Goal: Task Accomplishment & Management: Manage account settings

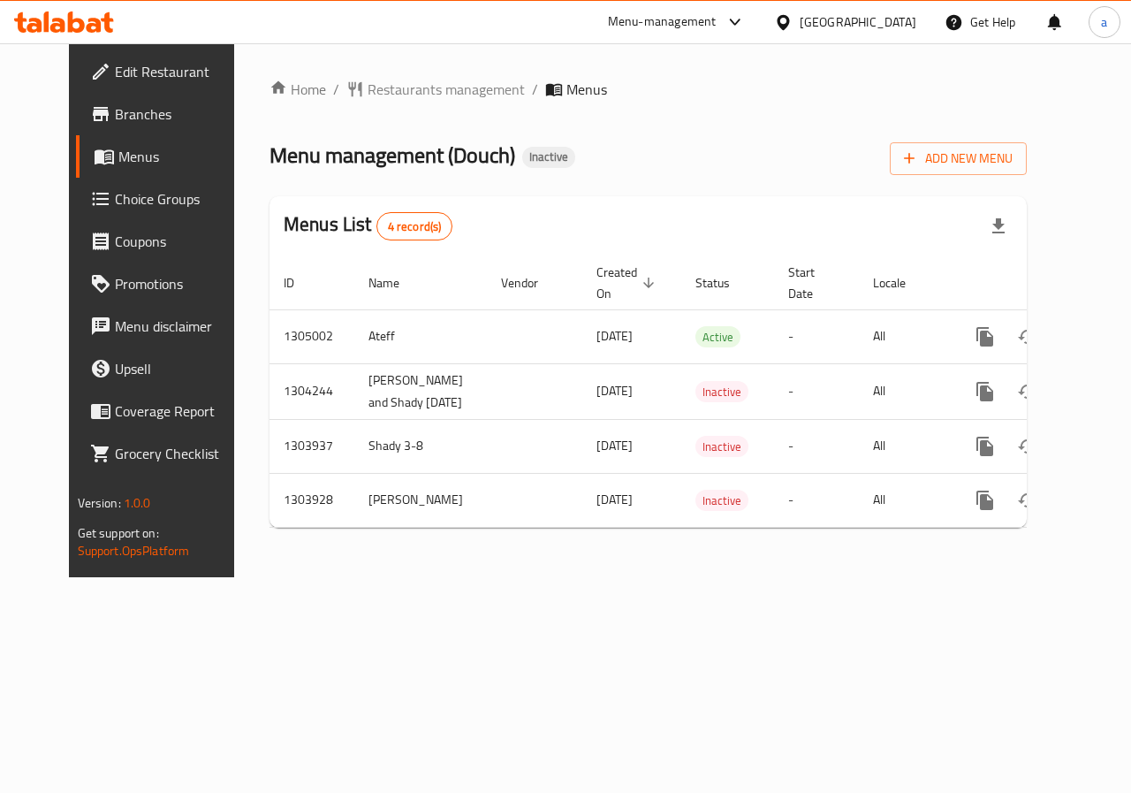
click at [125, 148] on span "Menus" at bounding box center [180, 156] width 125 height 21
click at [1010, 153] on span "Add New Menu" at bounding box center [958, 159] width 109 height 22
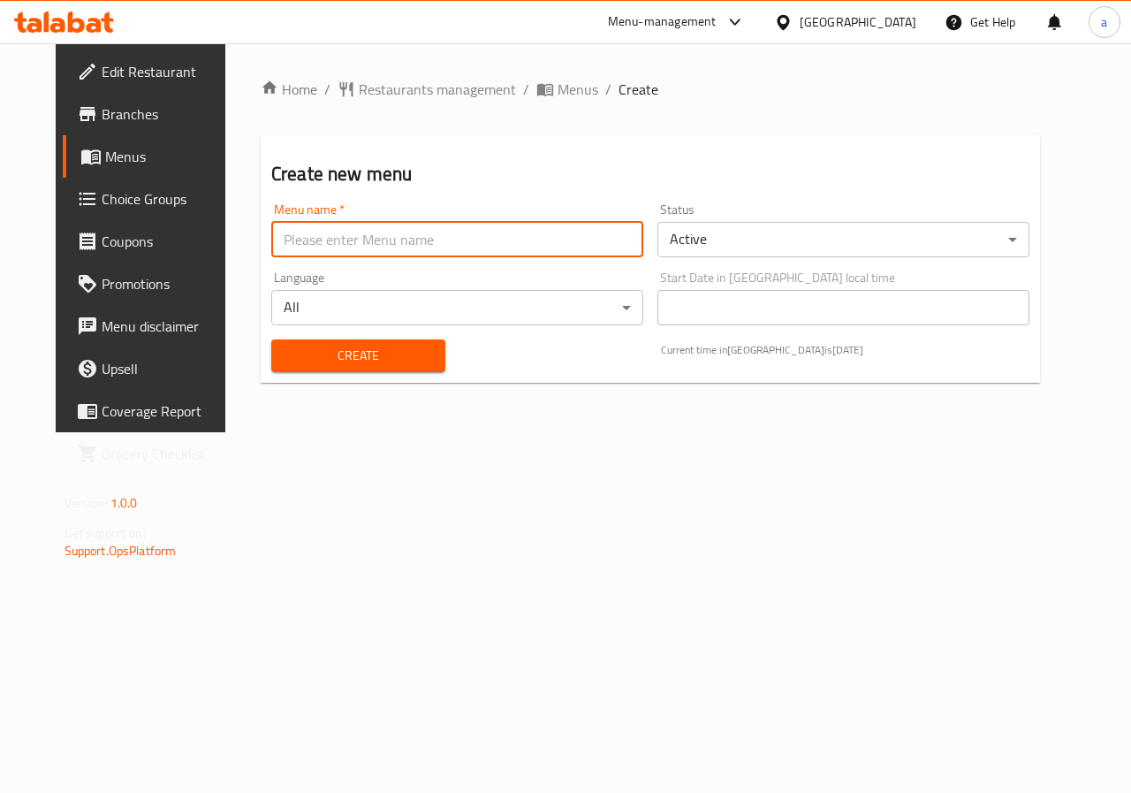
click at [544, 238] on input "text" at bounding box center [457, 239] width 372 height 35
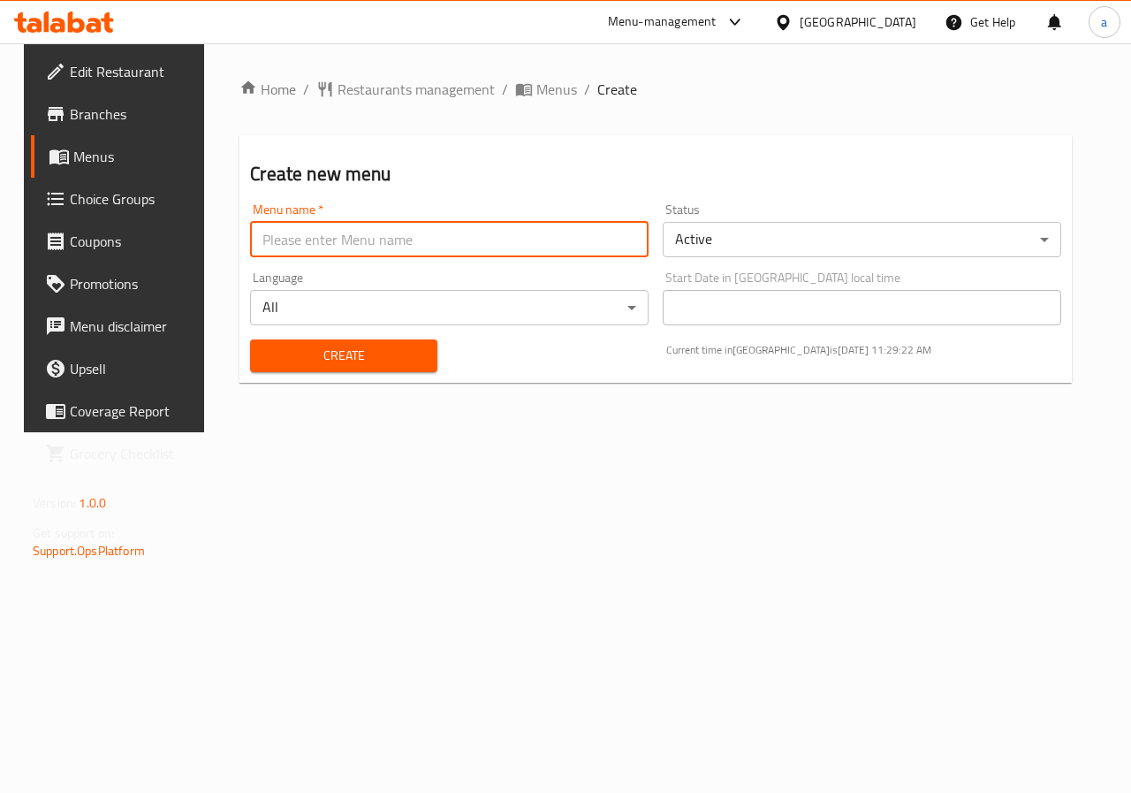
type input "[PERSON_NAME]"
click at [377, 359] on span "Create" at bounding box center [343, 356] width 158 height 22
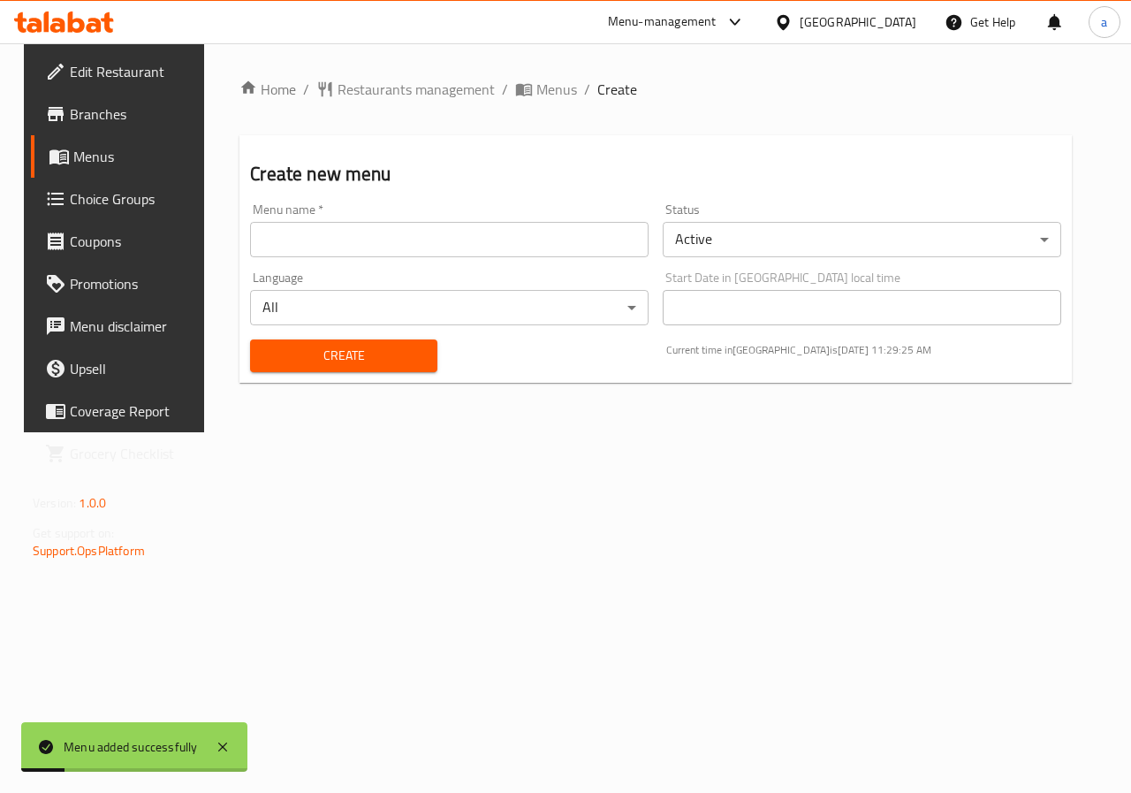
click at [117, 149] on span "Menus" at bounding box center [135, 156] width 125 height 21
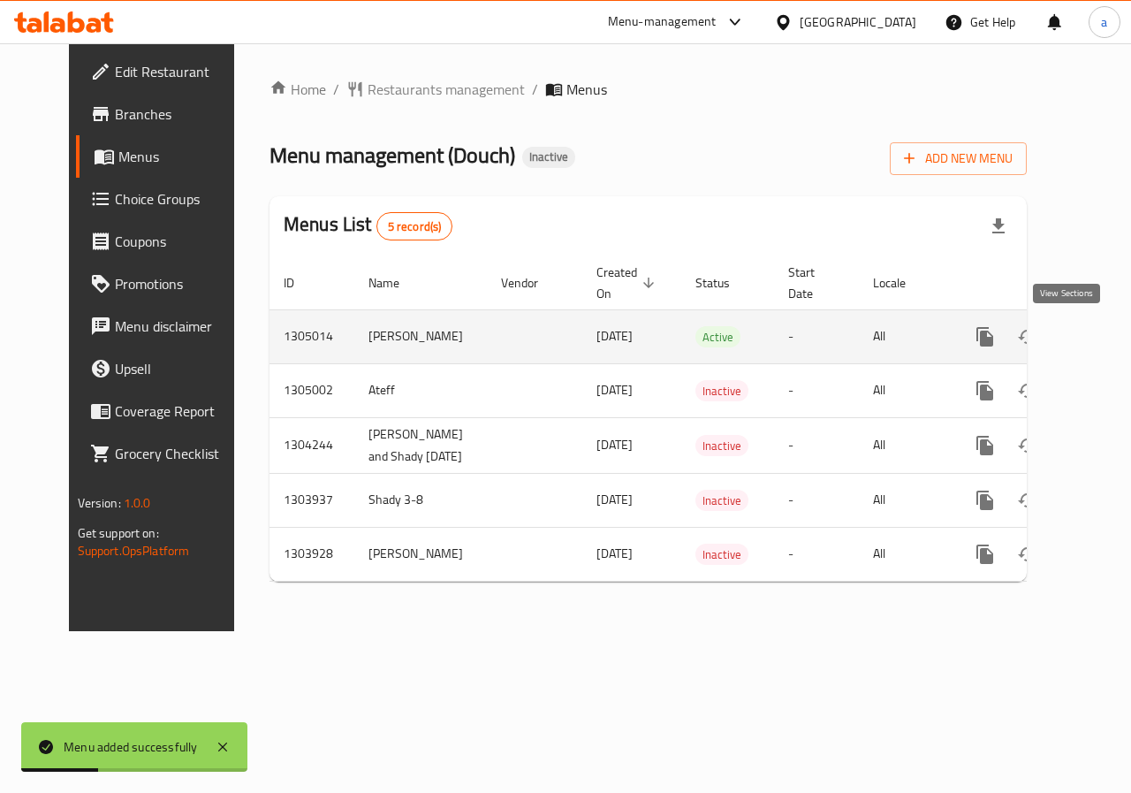
click at [1102, 330] on icon "enhanced table" at bounding box center [1112, 336] width 21 height 21
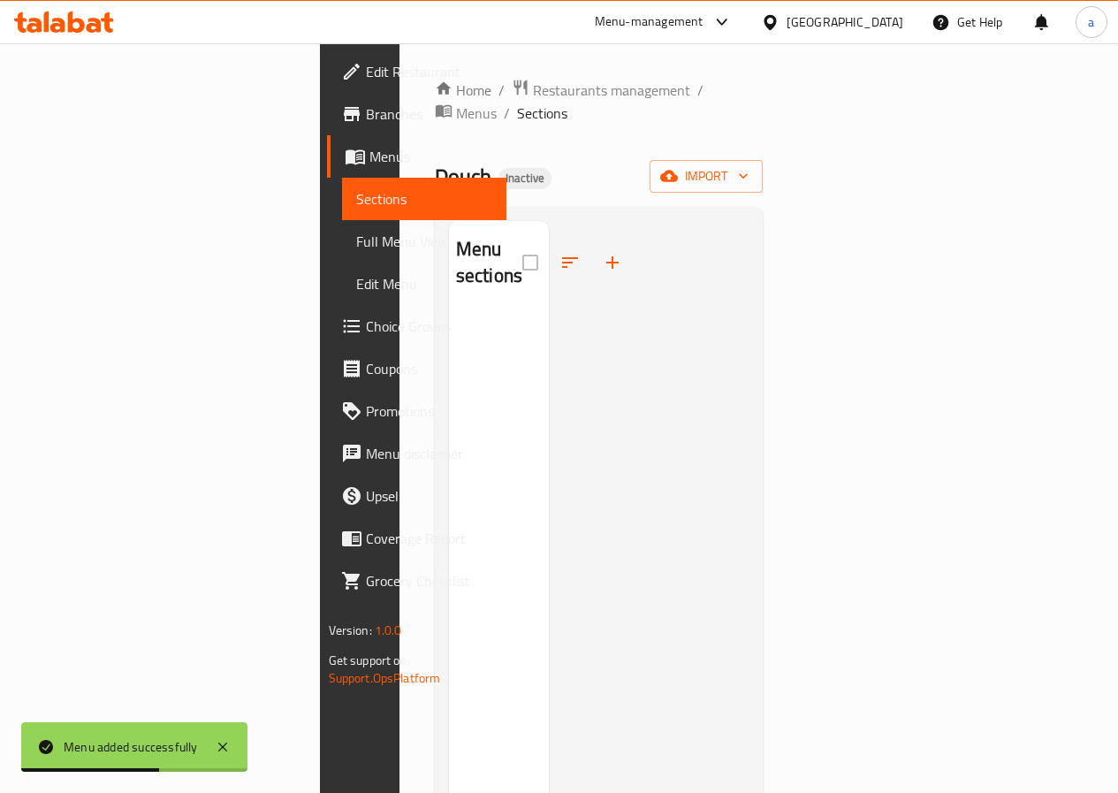
click at [763, 176] on div "Home / Restaurants management / Menus / Sections Douch Inactive import Menu sec…" at bounding box center [599, 553] width 329 height 949
click at [748, 165] on span "import" at bounding box center [706, 176] width 85 height 22
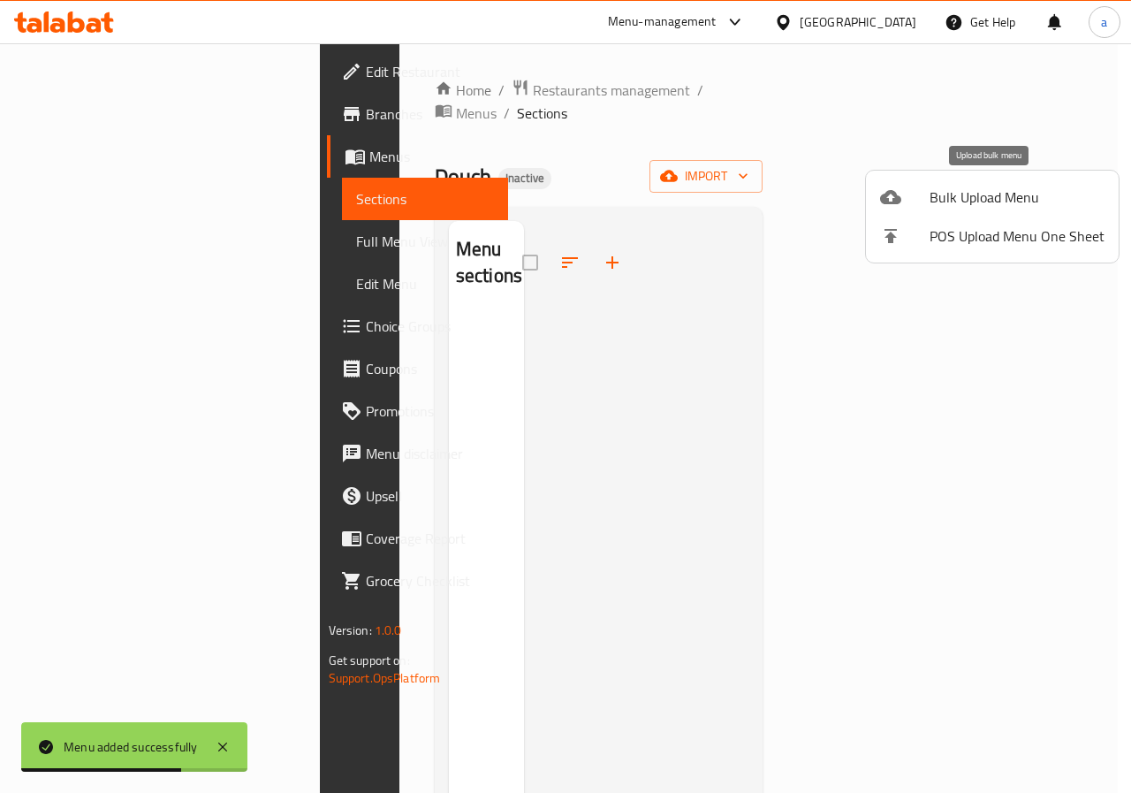
click at [983, 189] on span "Bulk Upload Menu" at bounding box center [1017, 196] width 175 height 21
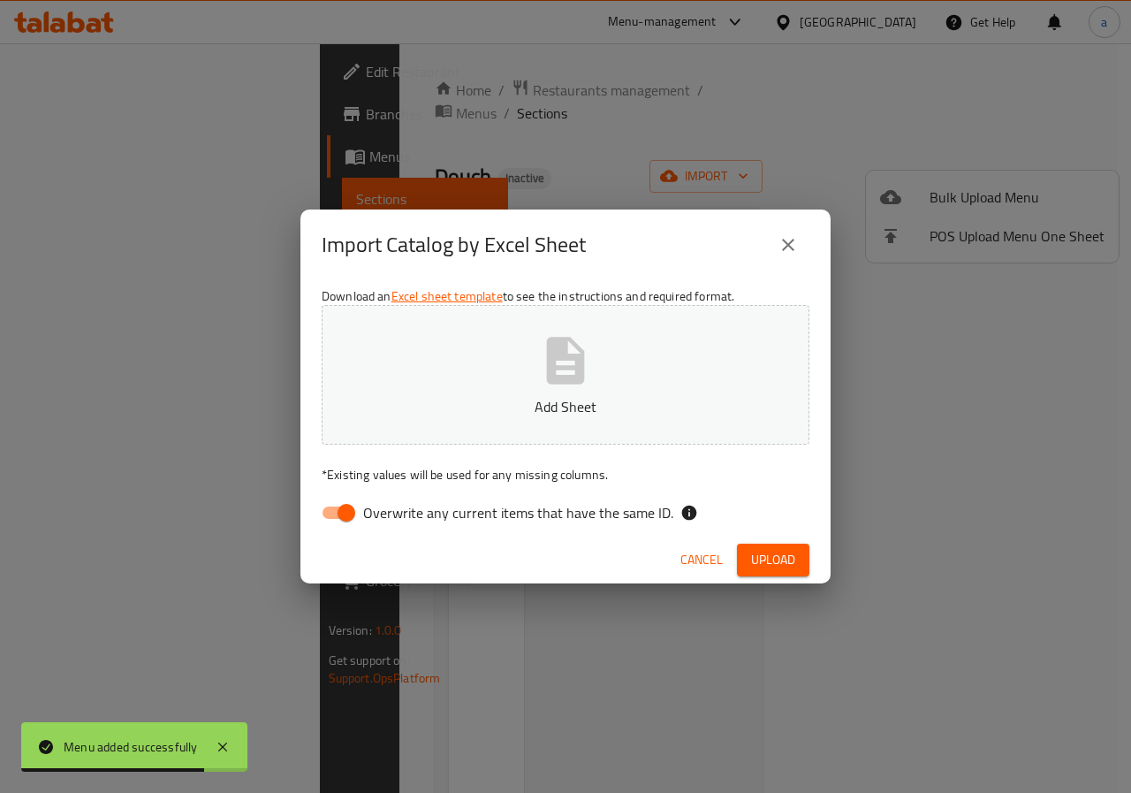
click at [671, 319] on button "Add Sheet" at bounding box center [566, 375] width 488 height 140
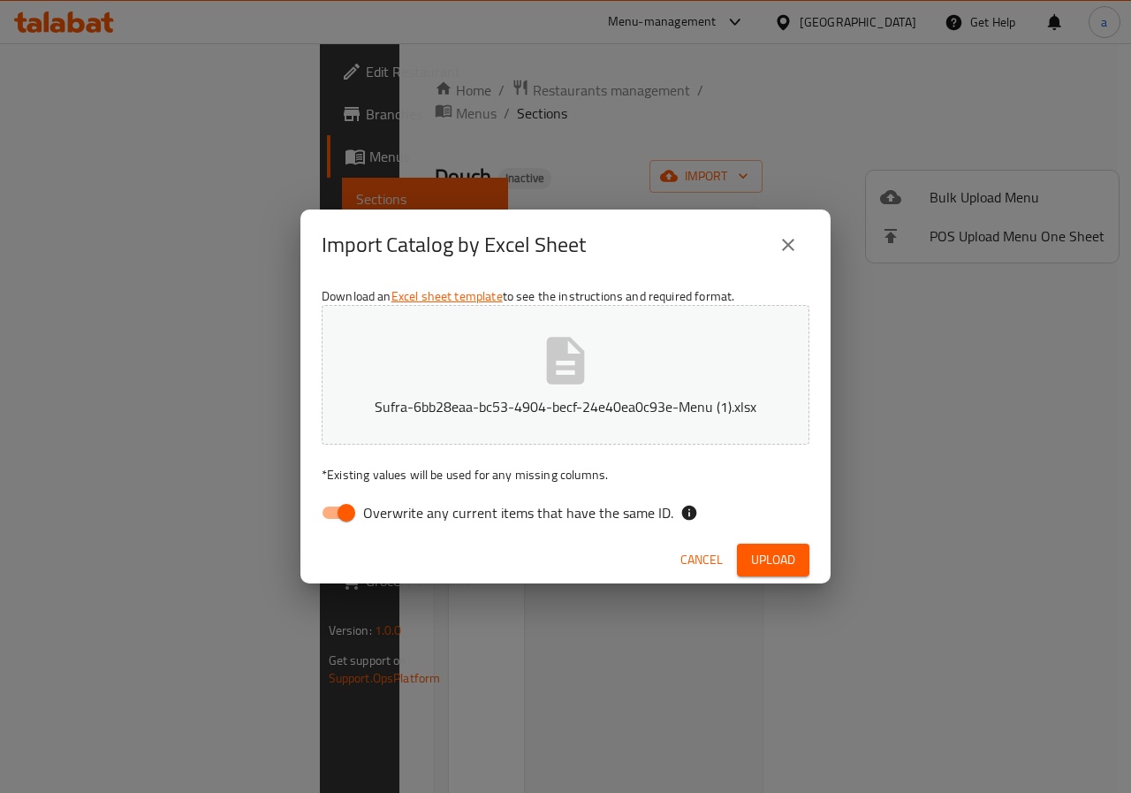
click at [351, 504] on input "Overwrite any current items that have the same ID." at bounding box center [346, 513] width 101 height 34
checkbox input "false"
click at [793, 559] on span "Upload" at bounding box center [773, 560] width 44 height 22
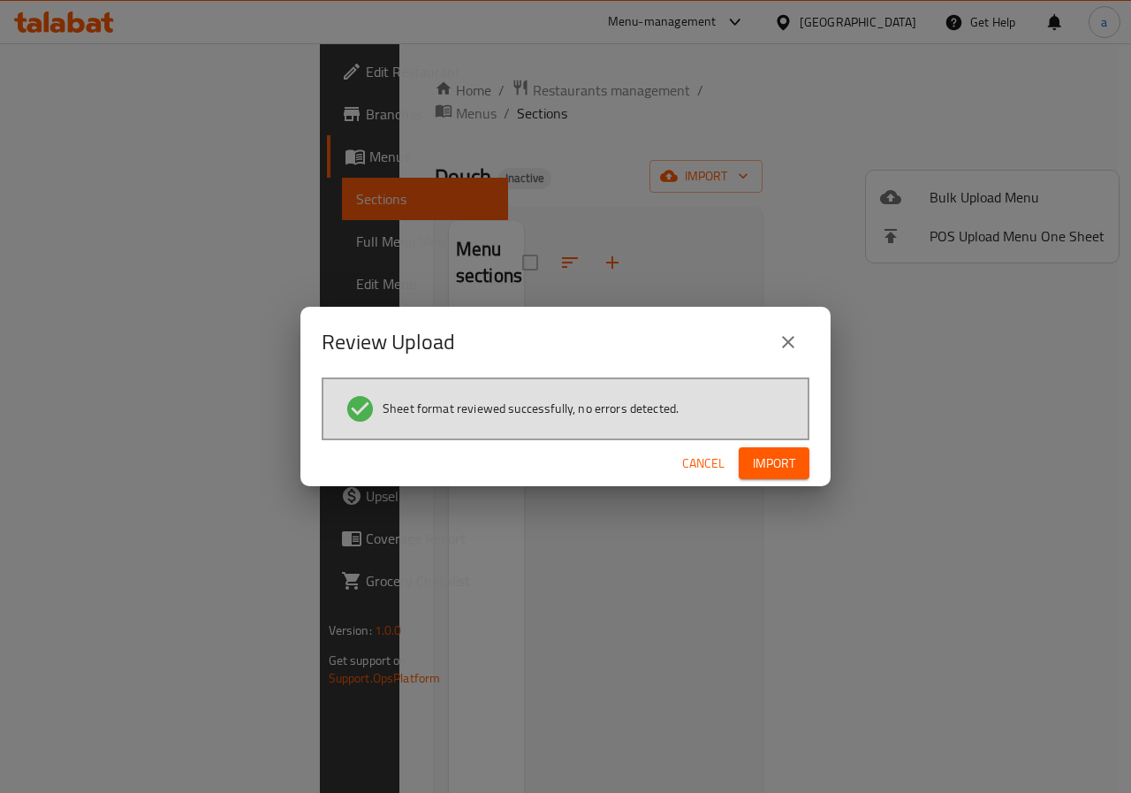
click at [783, 481] on div "Cancel Import" at bounding box center [565, 463] width 530 height 47
click at [784, 469] on span "Import" at bounding box center [774, 463] width 42 height 22
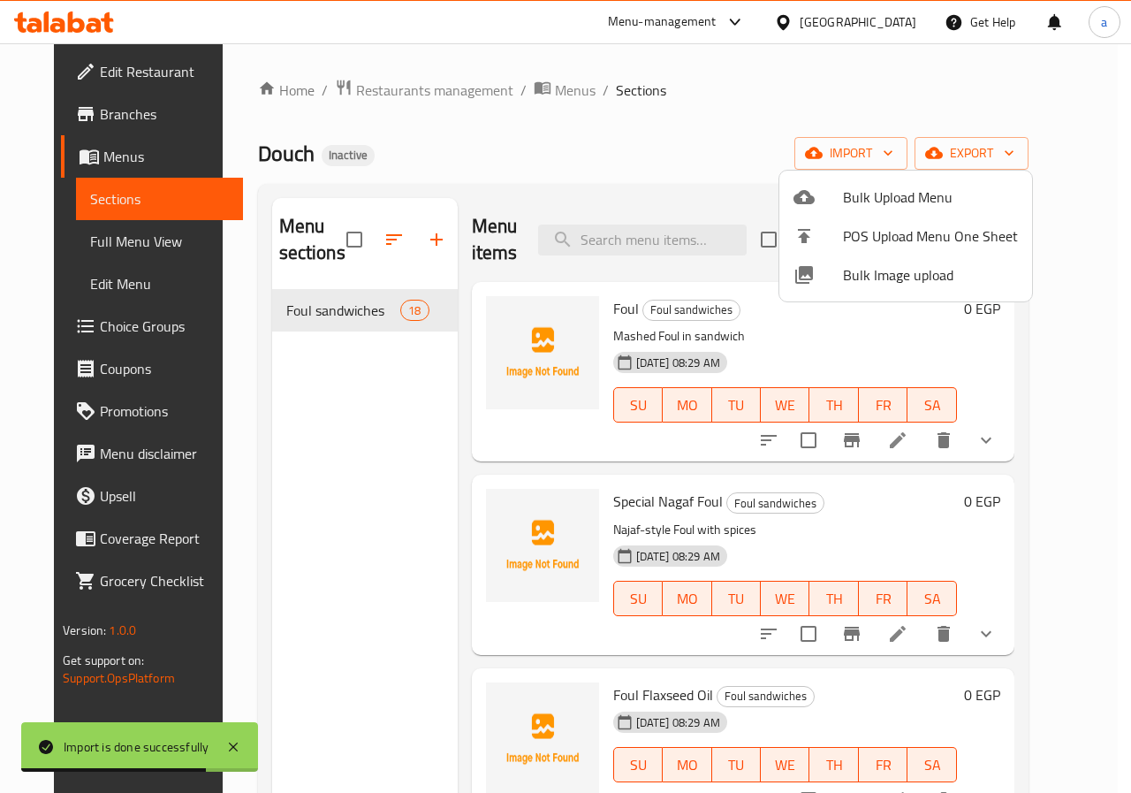
click at [377, 383] on div at bounding box center [565, 396] width 1131 height 793
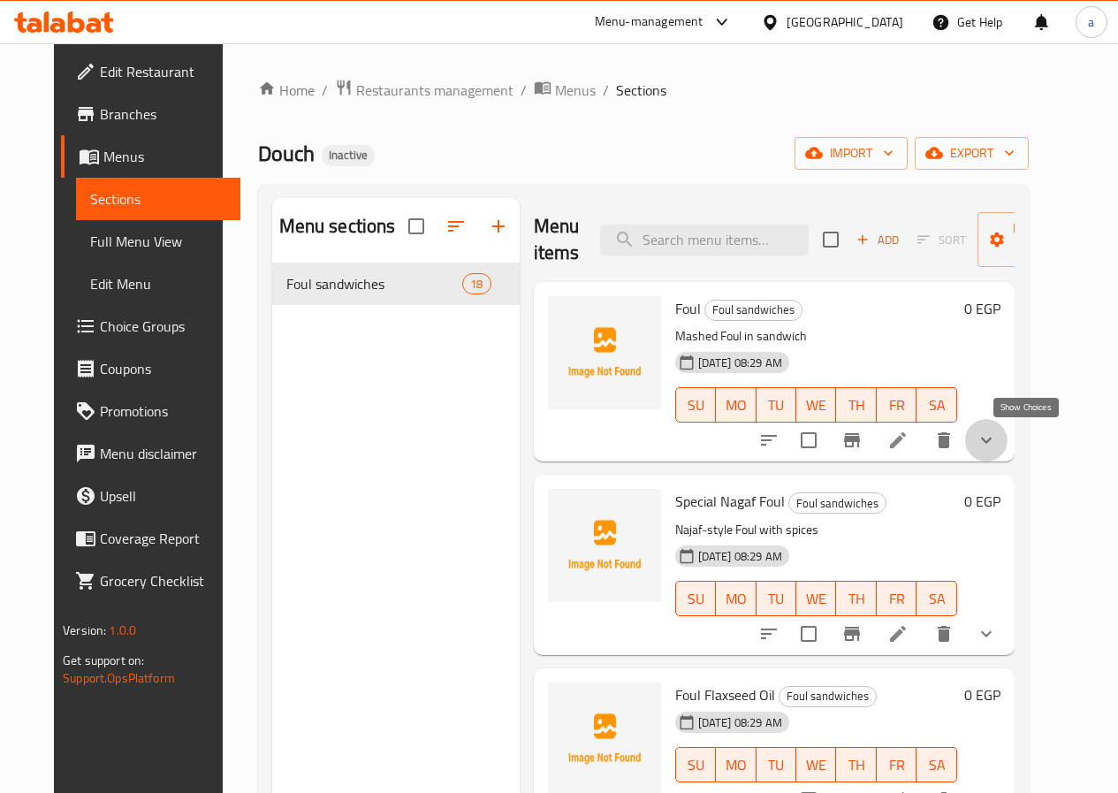
click at [991, 439] on icon "show more" at bounding box center [986, 440] width 11 height 6
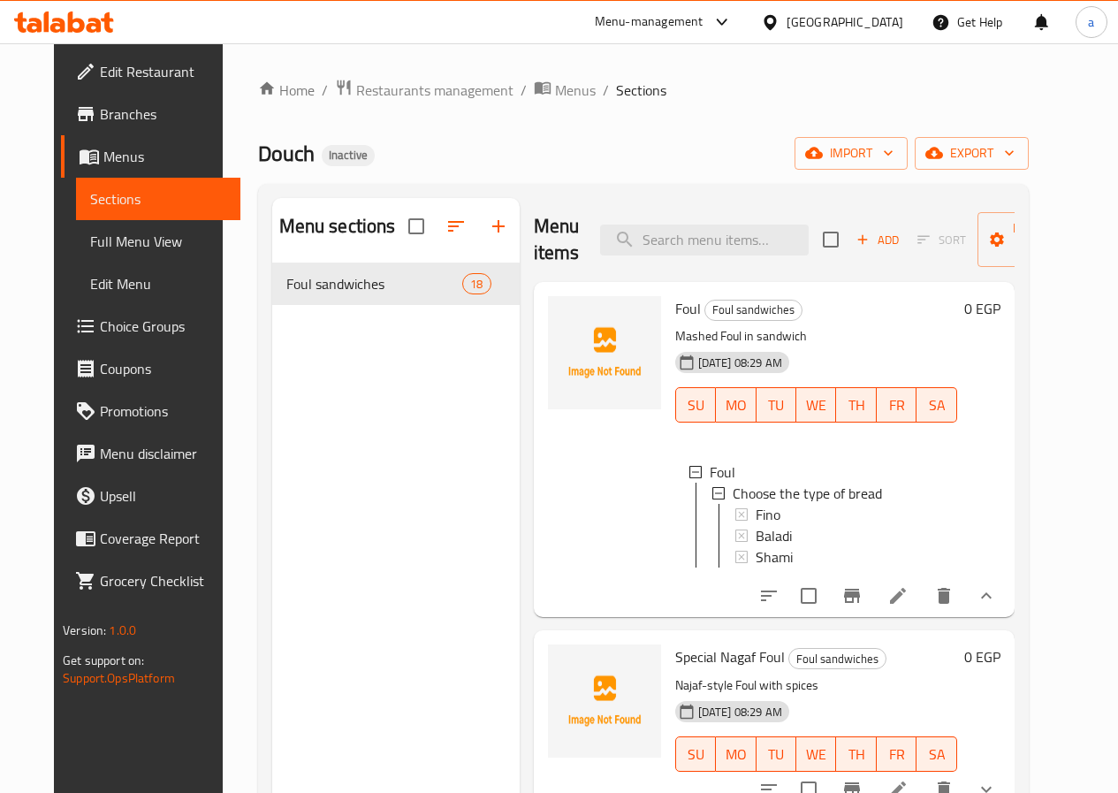
scroll to position [3, 0]
click at [733, 491] on span "Choose the type of bread" at bounding box center [807, 490] width 149 height 21
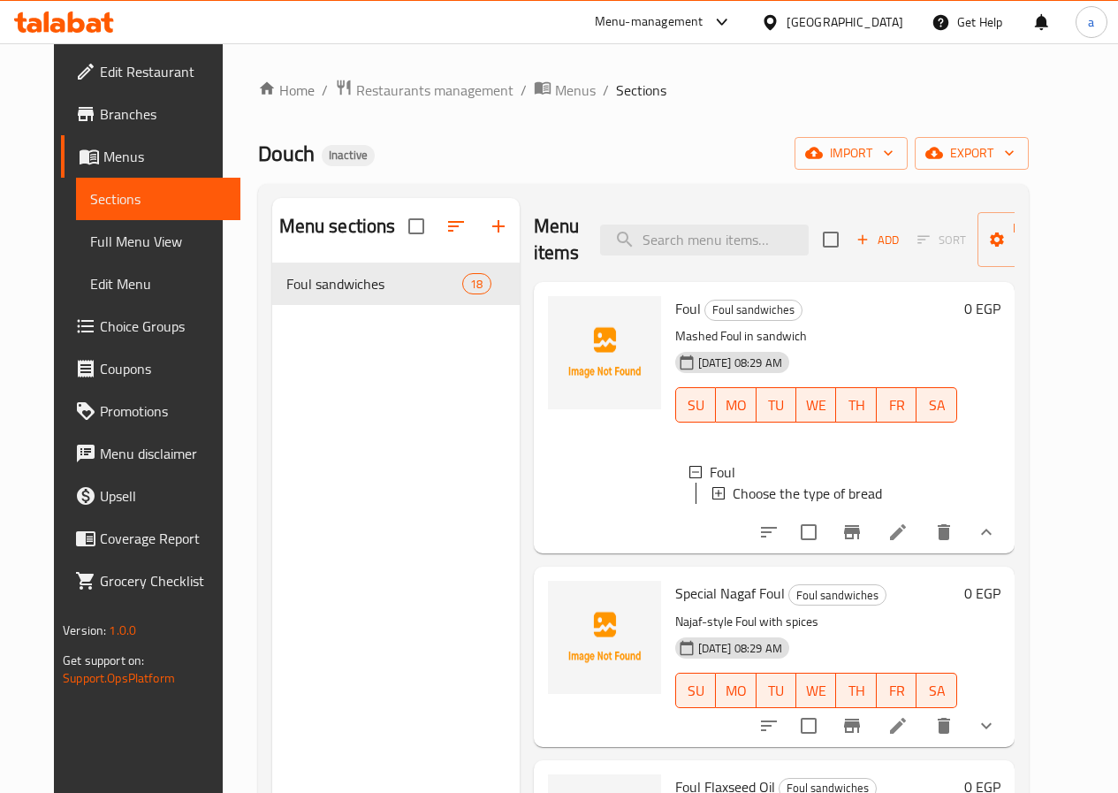
click at [733, 491] on span "Choose the type of bread" at bounding box center [807, 492] width 149 height 21
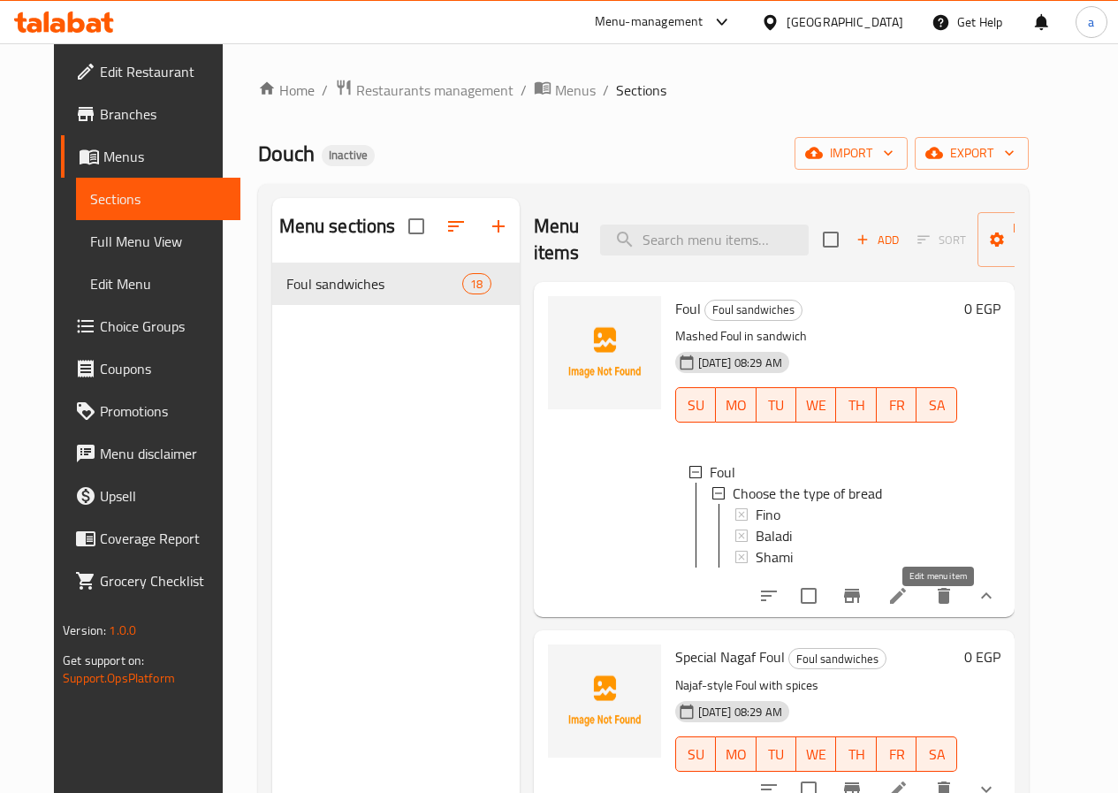
click at [906, 604] on icon at bounding box center [898, 596] width 16 height 16
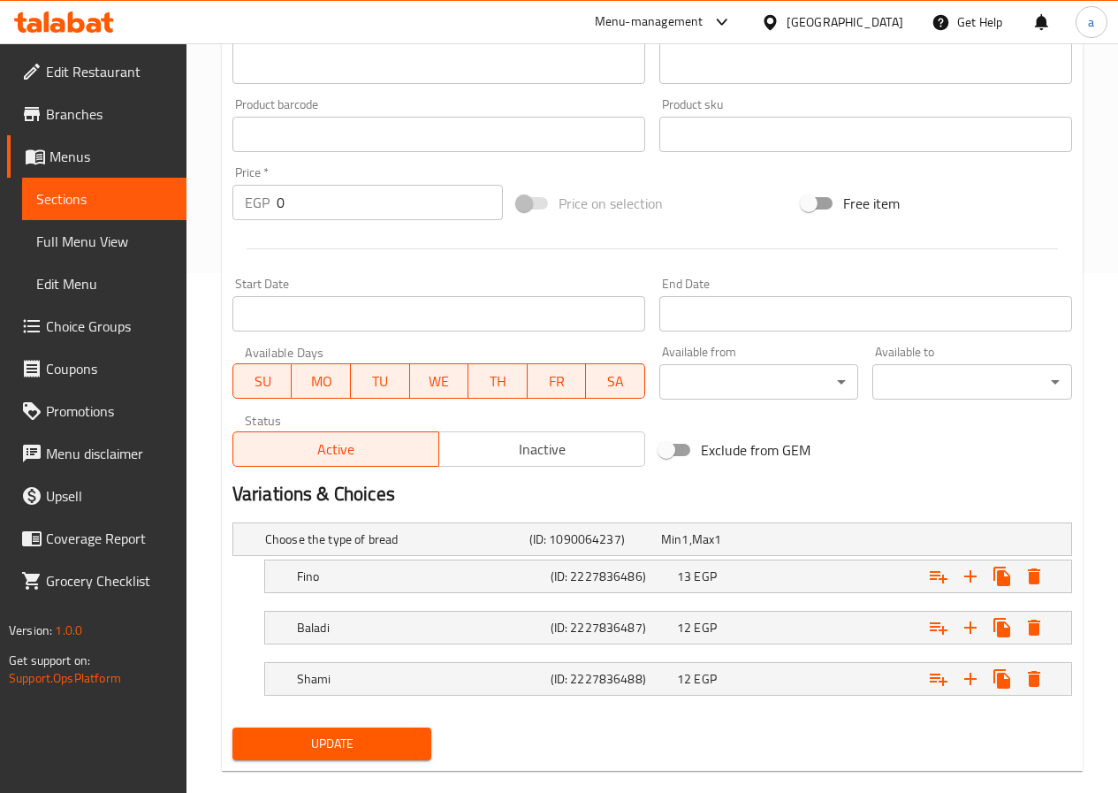
scroll to position [547, 0]
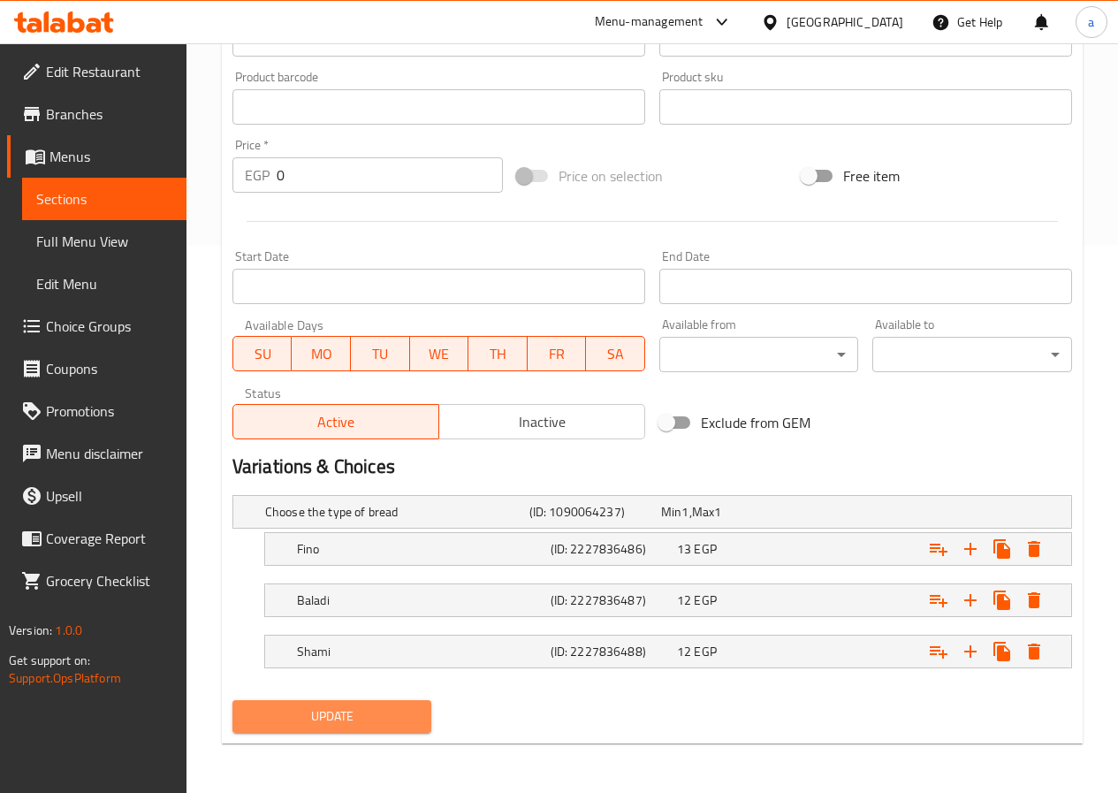
click at [395, 718] on span "Update" at bounding box center [332, 716] width 171 height 22
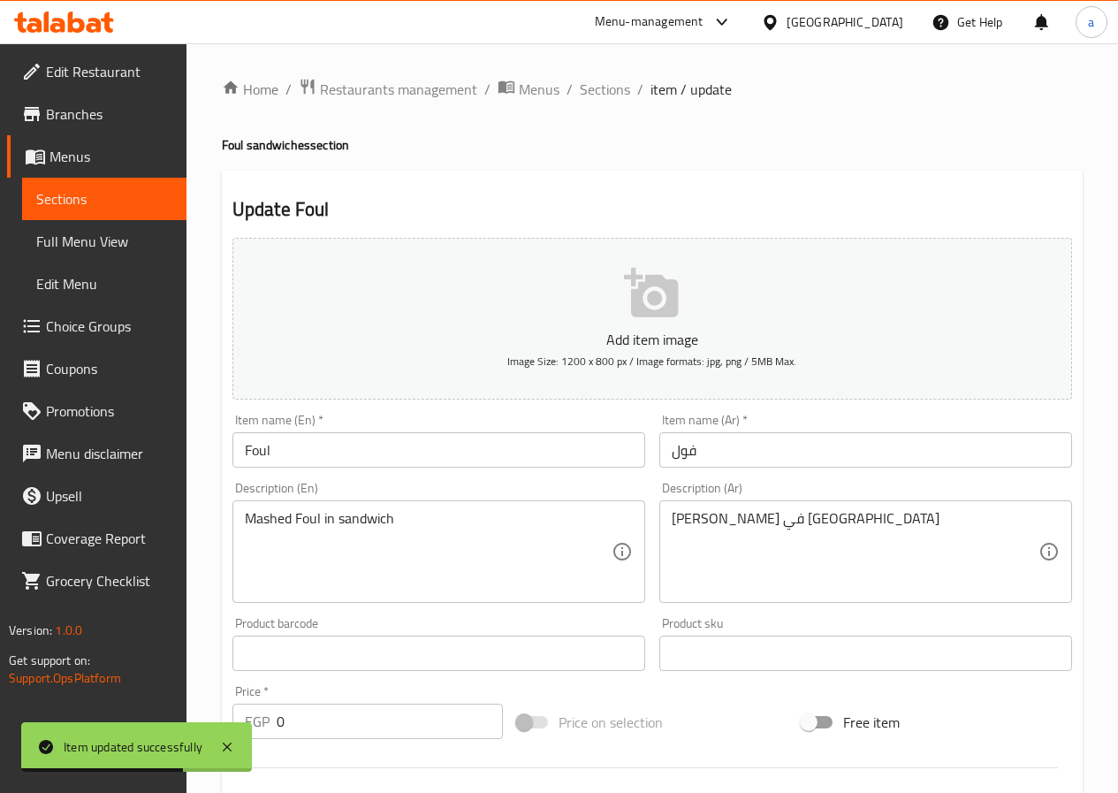
scroll to position [0, 0]
click at [118, 205] on span "Sections" at bounding box center [104, 198] width 136 height 21
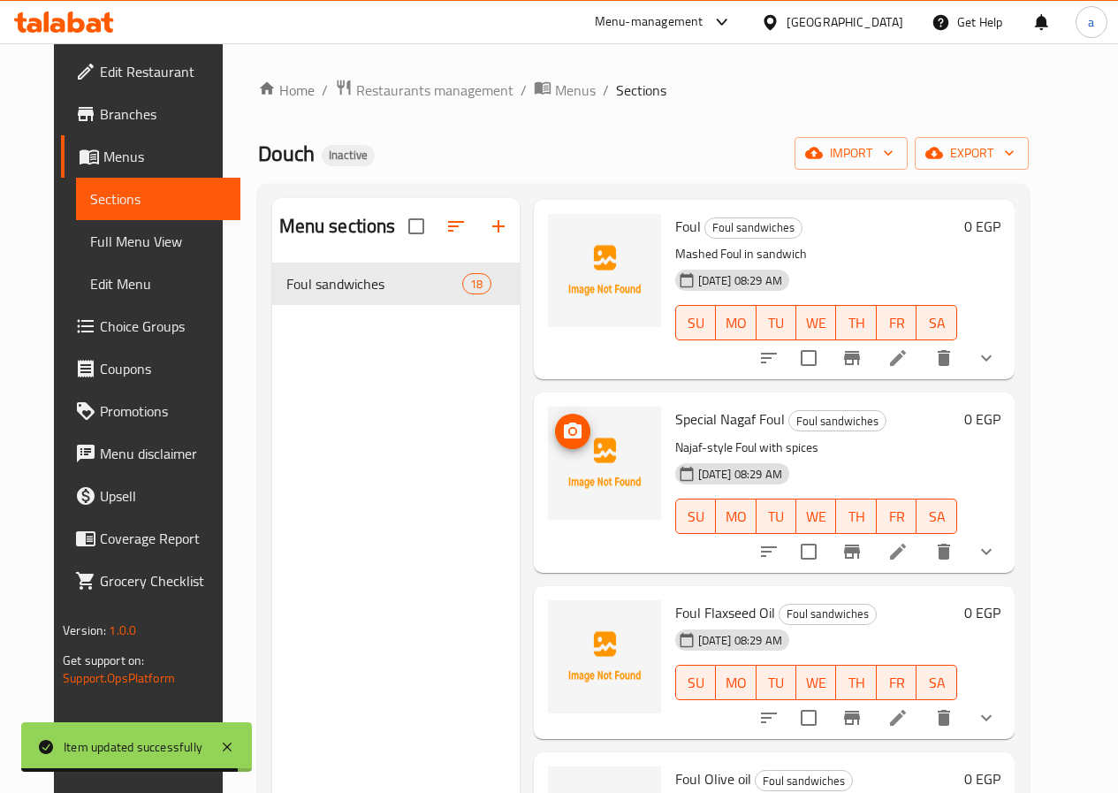
scroll to position [177, 0]
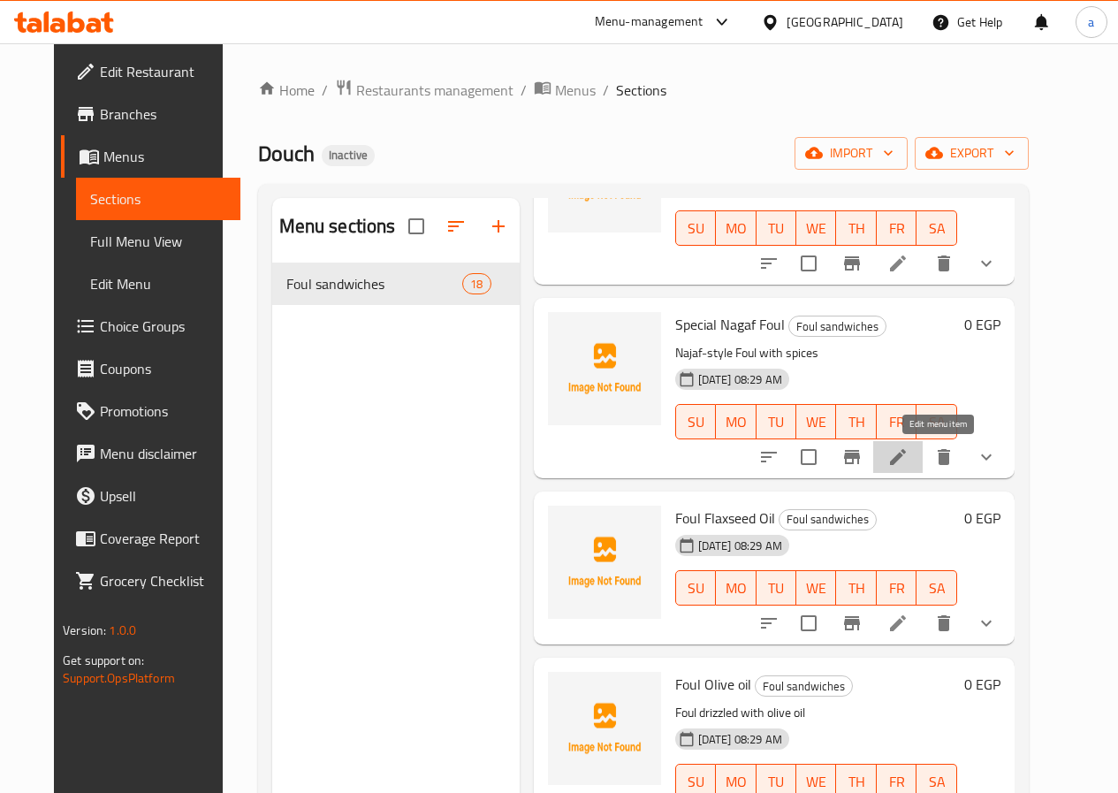
click at [908, 457] on icon at bounding box center [897, 456] width 21 height 21
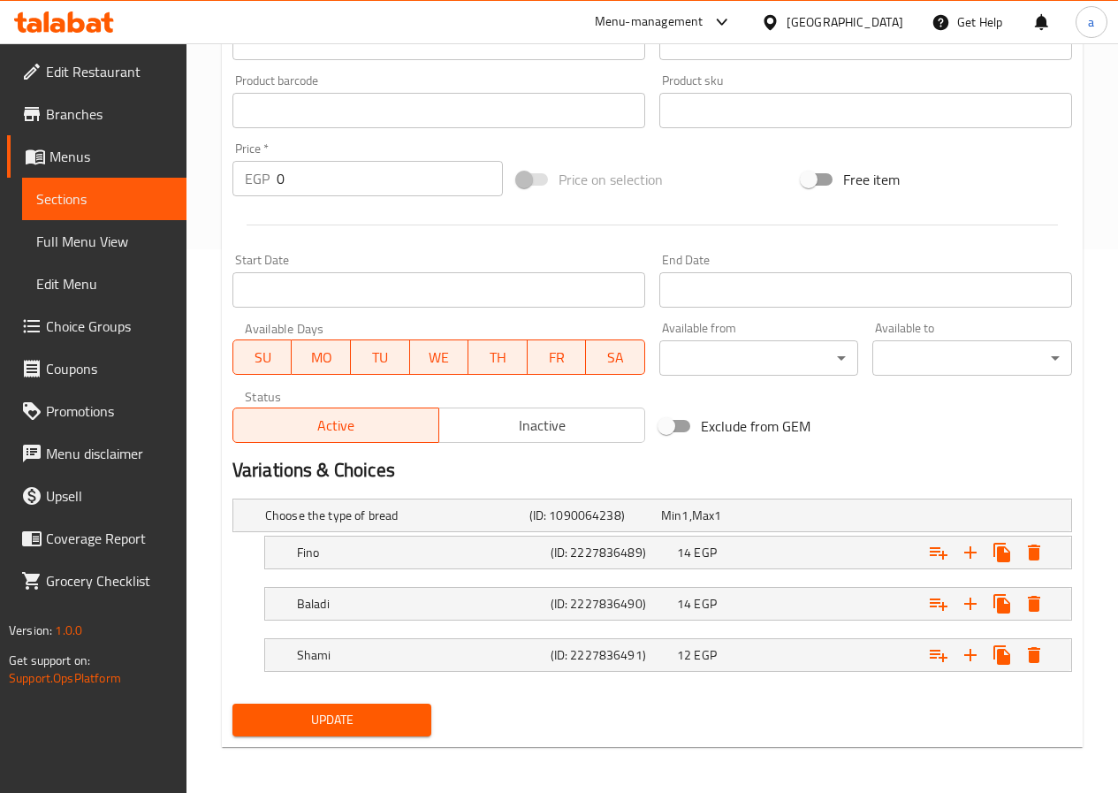
scroll to position [547, 0]
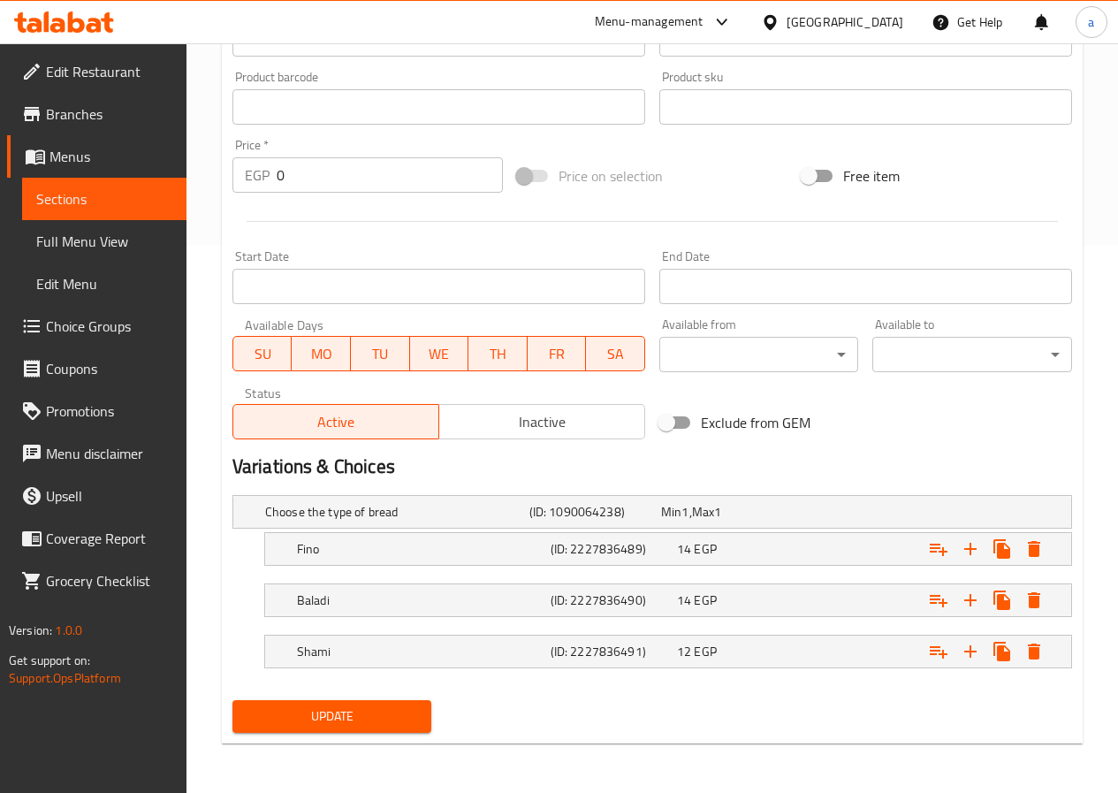
click at [365, 718] on span "Update" at bounding box center [332, 716] width 171 height 22
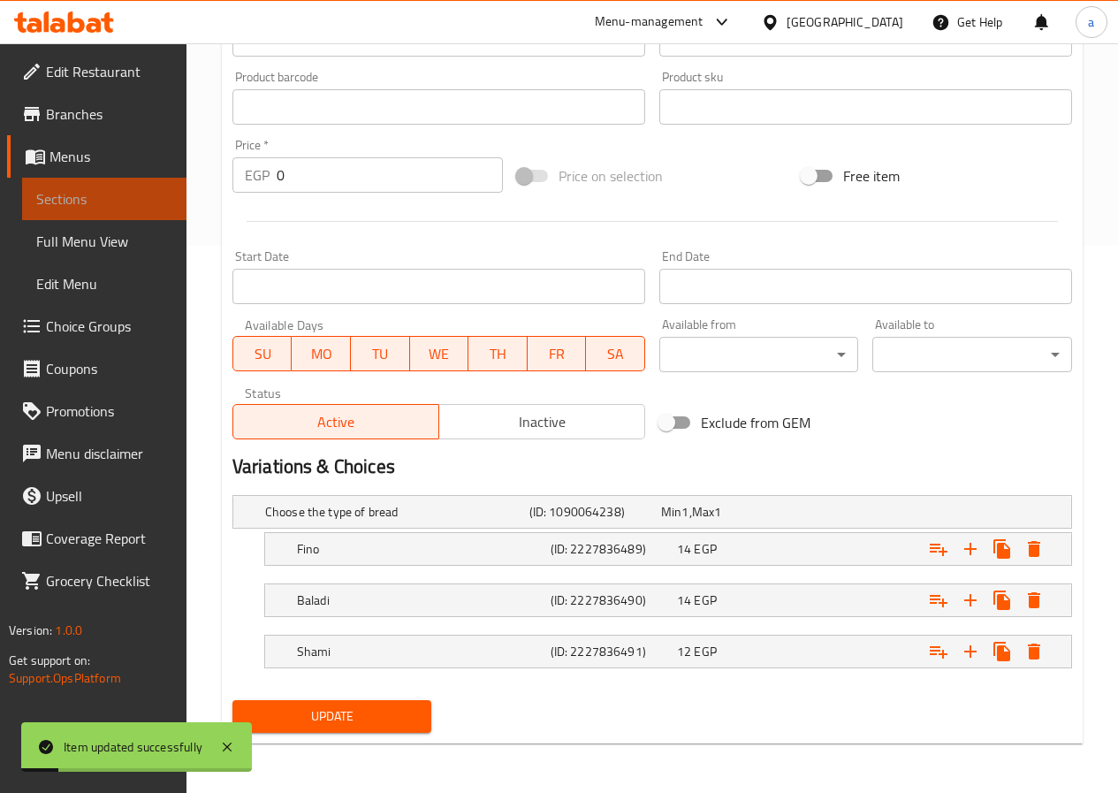
click at [127, 209] on span "Sections" at bounding box center [104, 198] width 136 height 21
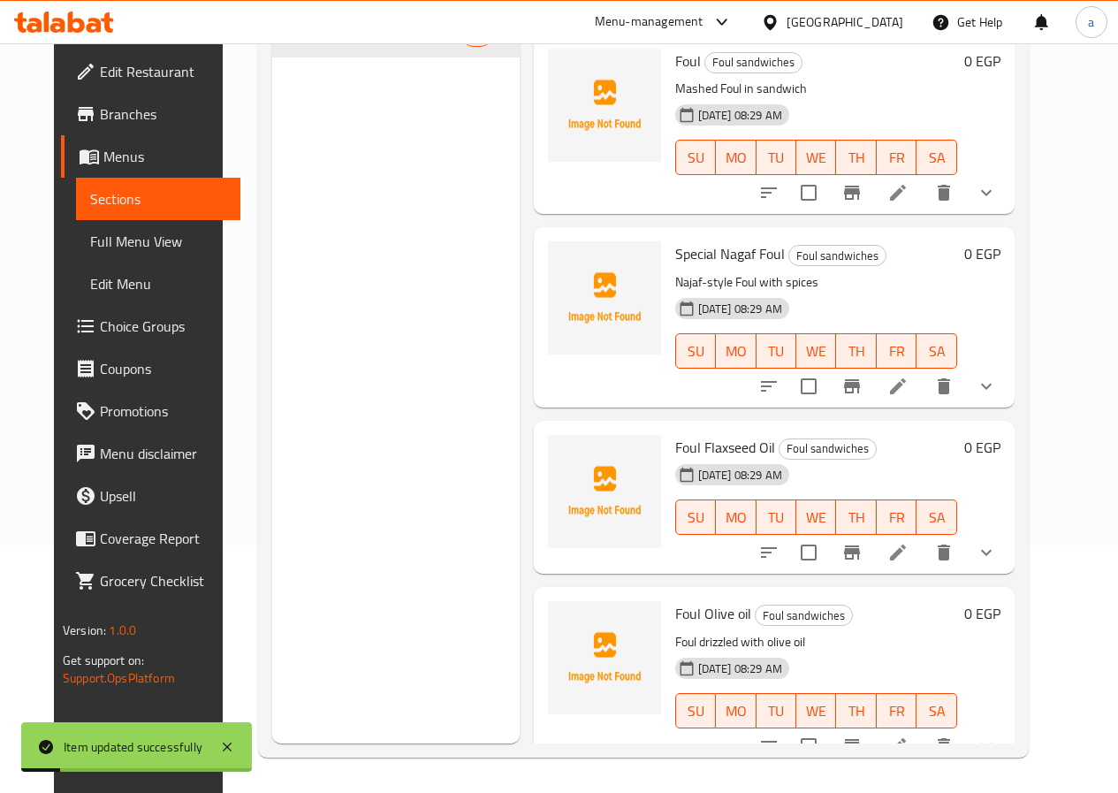
scroll to position [247, 0]
click at [908, 552] on icon at bounding box center [897, 552] width 21 height 21
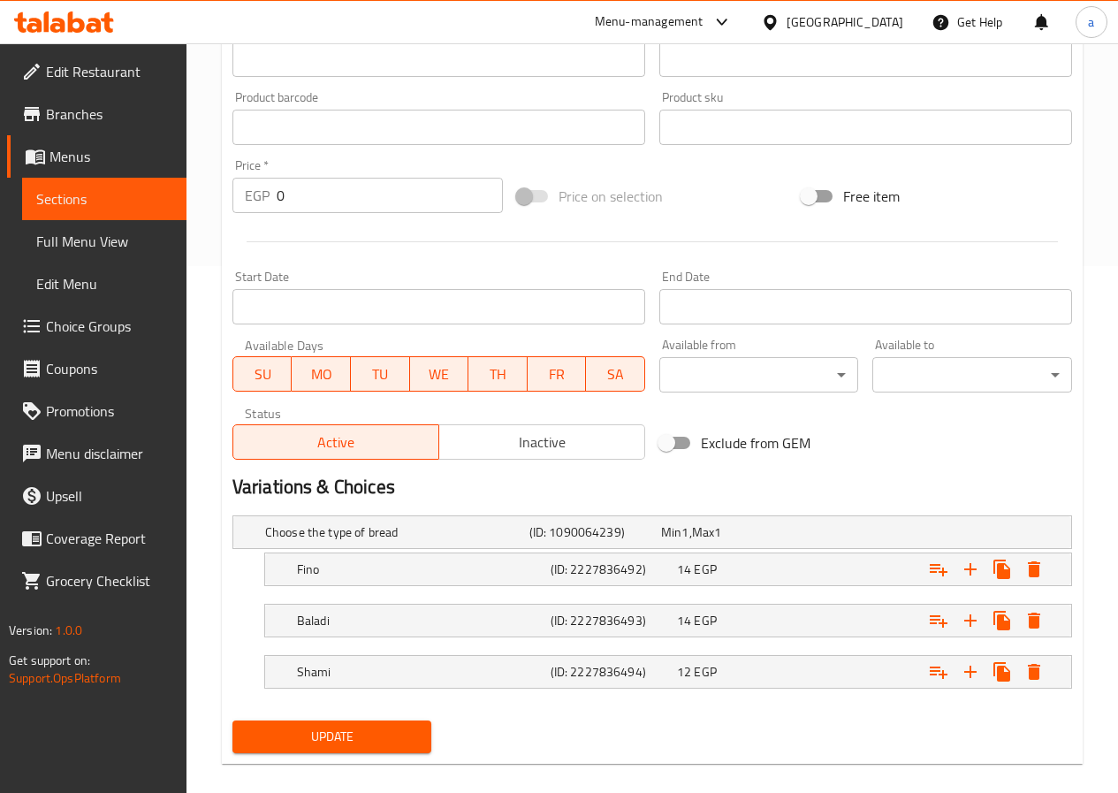
scroll to position [547, 0]
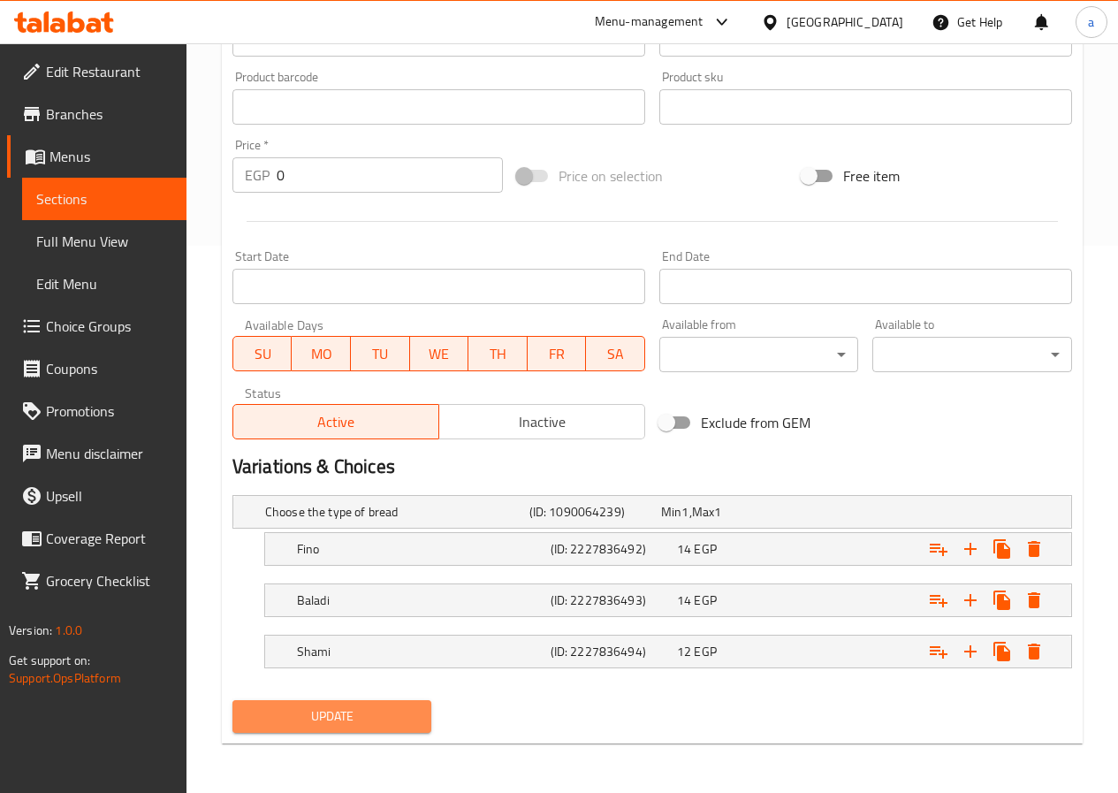
click at [364, 727] on button "Update" at bounding box center [332, 716] width 200 height 33
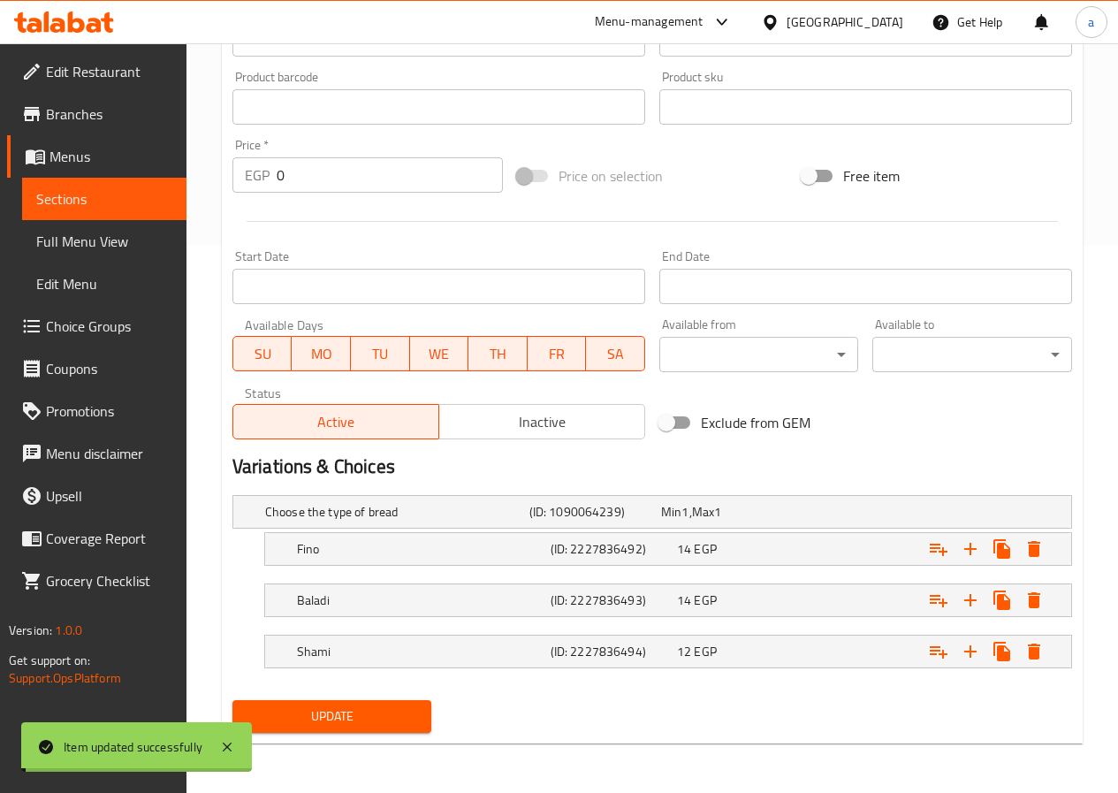
click at [138, 198] on span "Sections" at bounding box center [104, 198] width 136 height 21
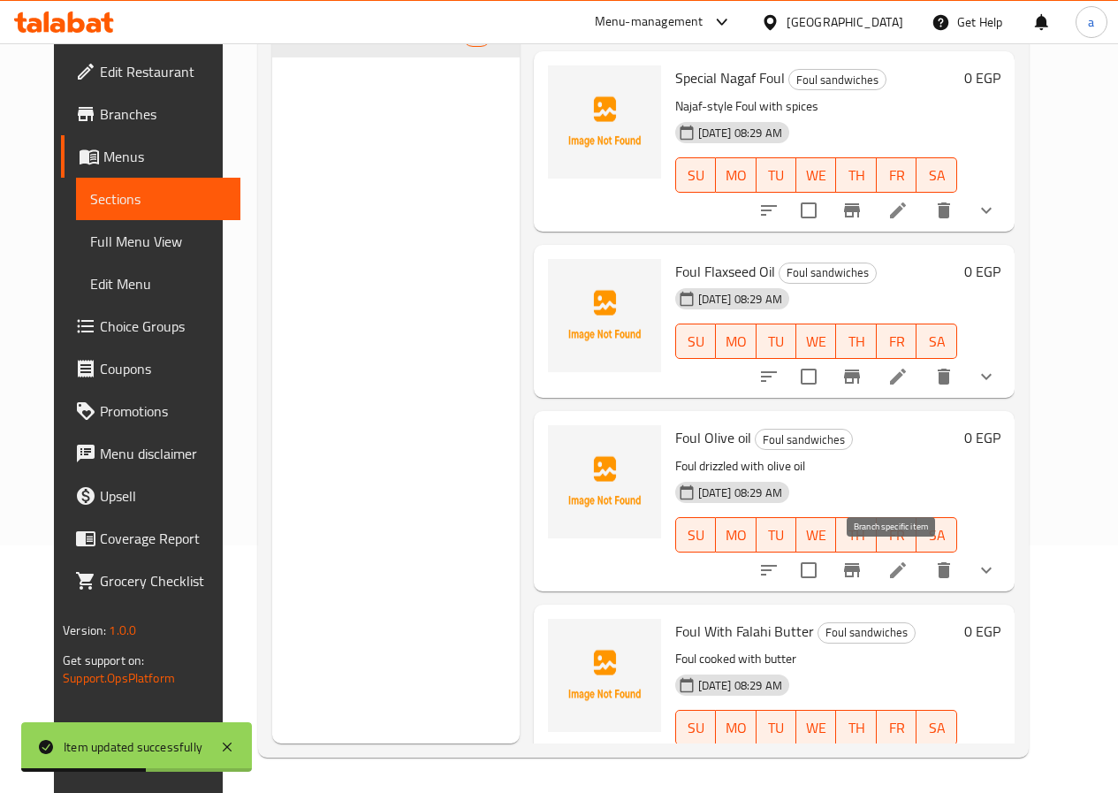
scroll to position [177, 0]
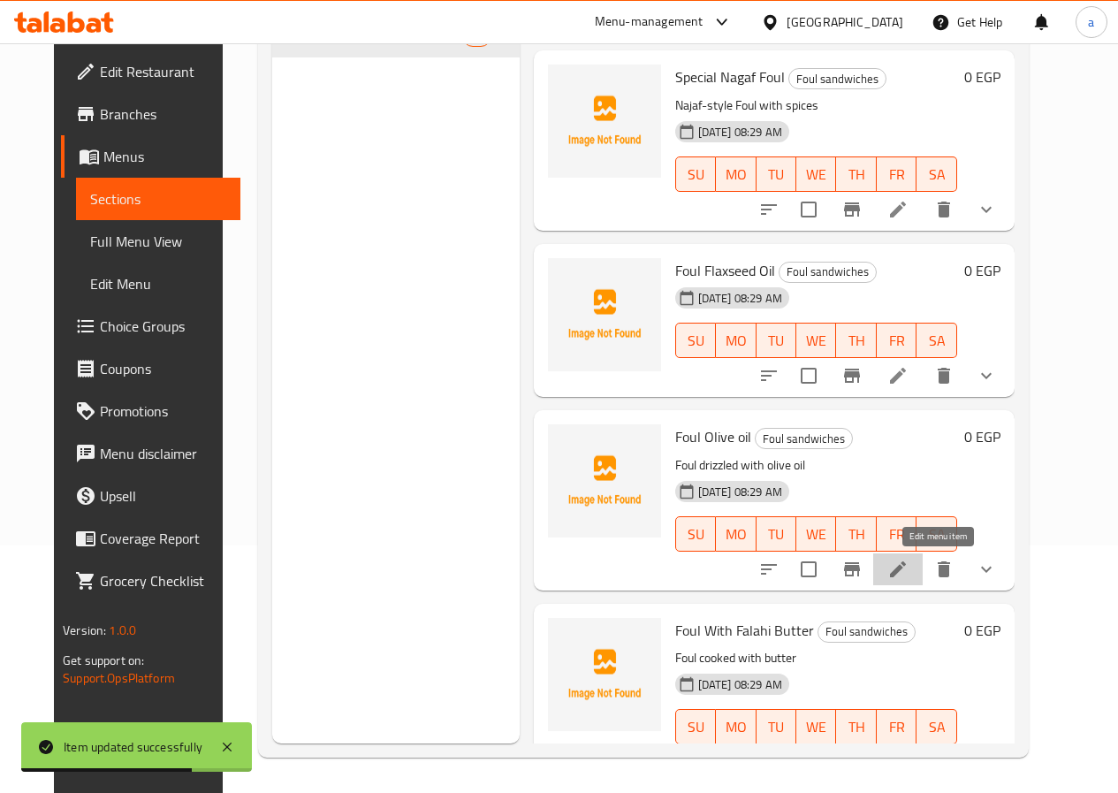
click at [908, 573] on icon at bounding box center [897, 568] width 21 height 21
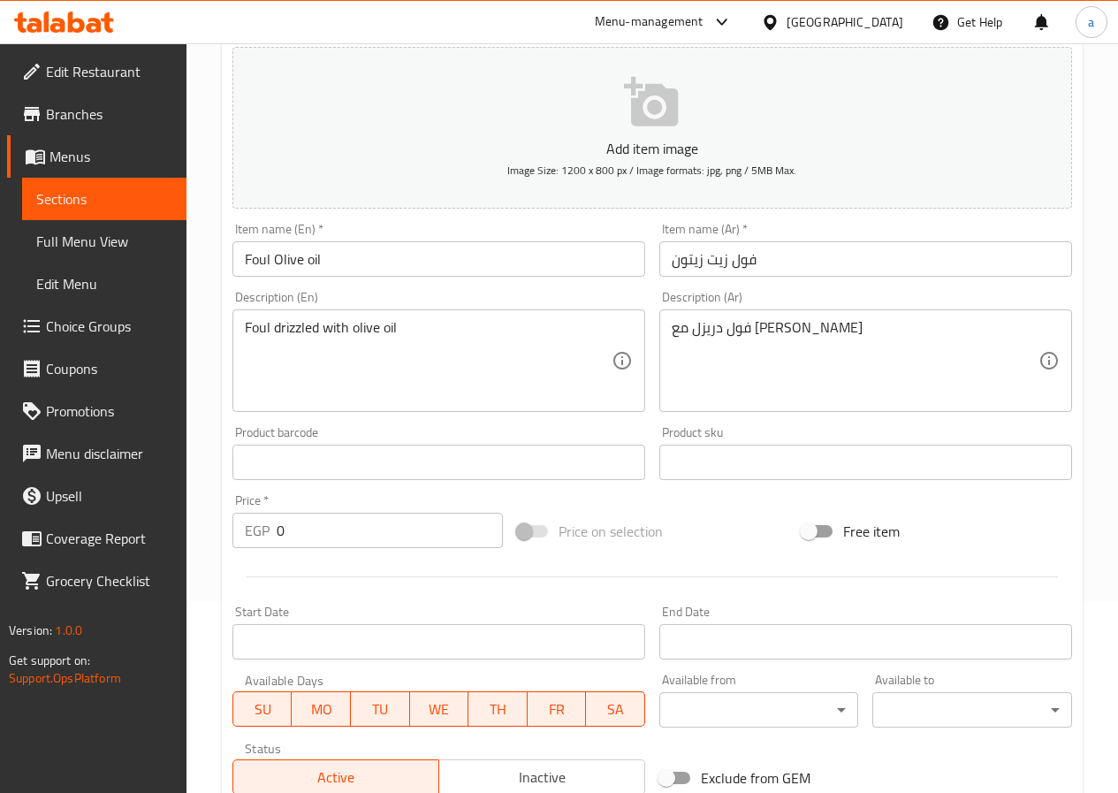
scroll to position [105, 0]
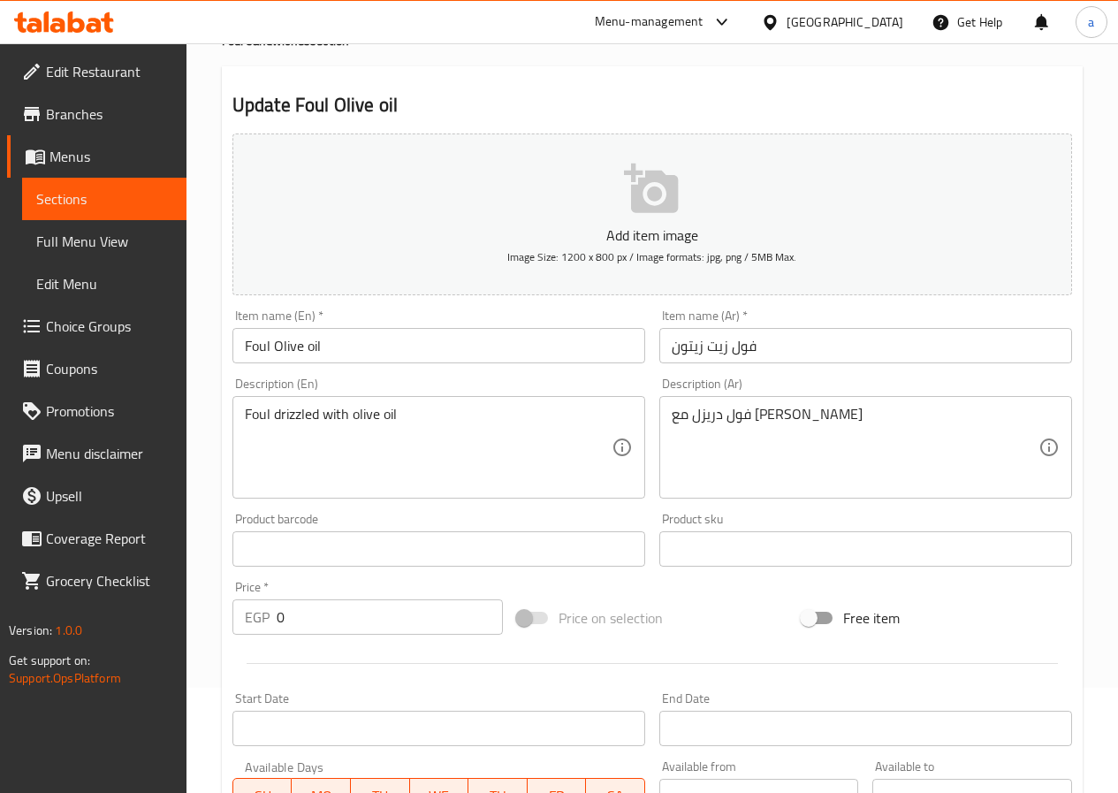
click at [99, 198] on span "Sections" at bounding box center [104, 198] width 136 height 21
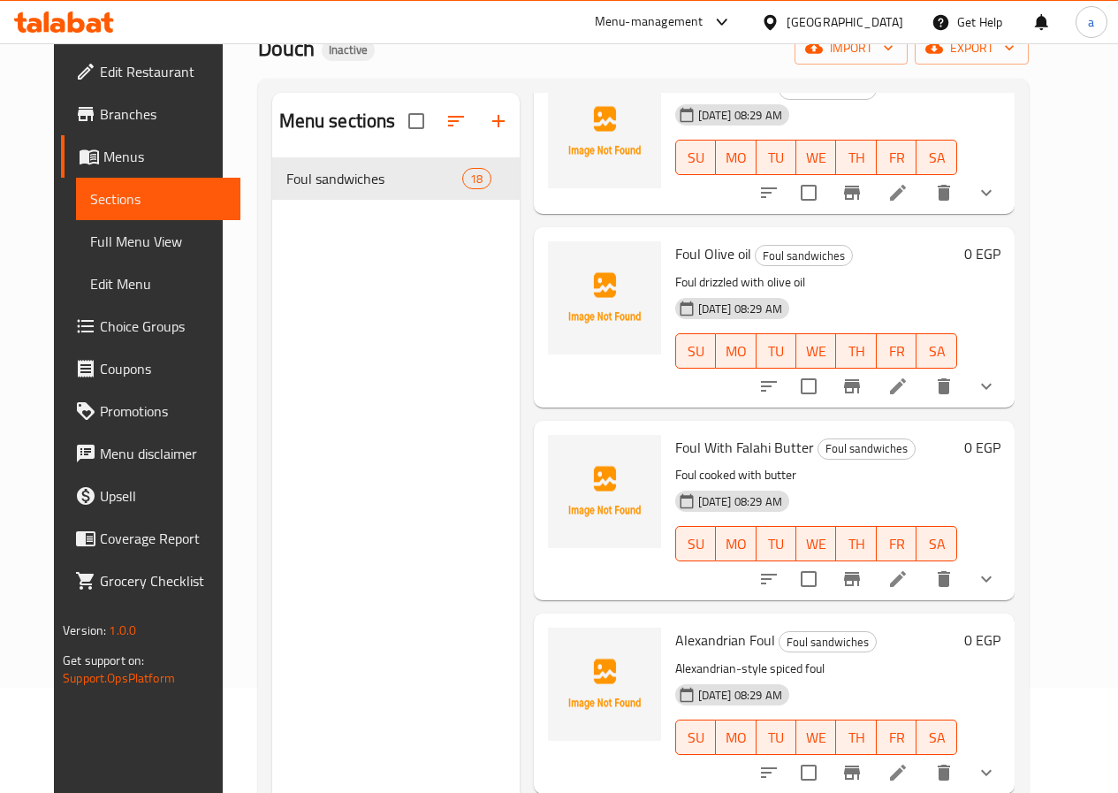
scroll to position [530, 0]
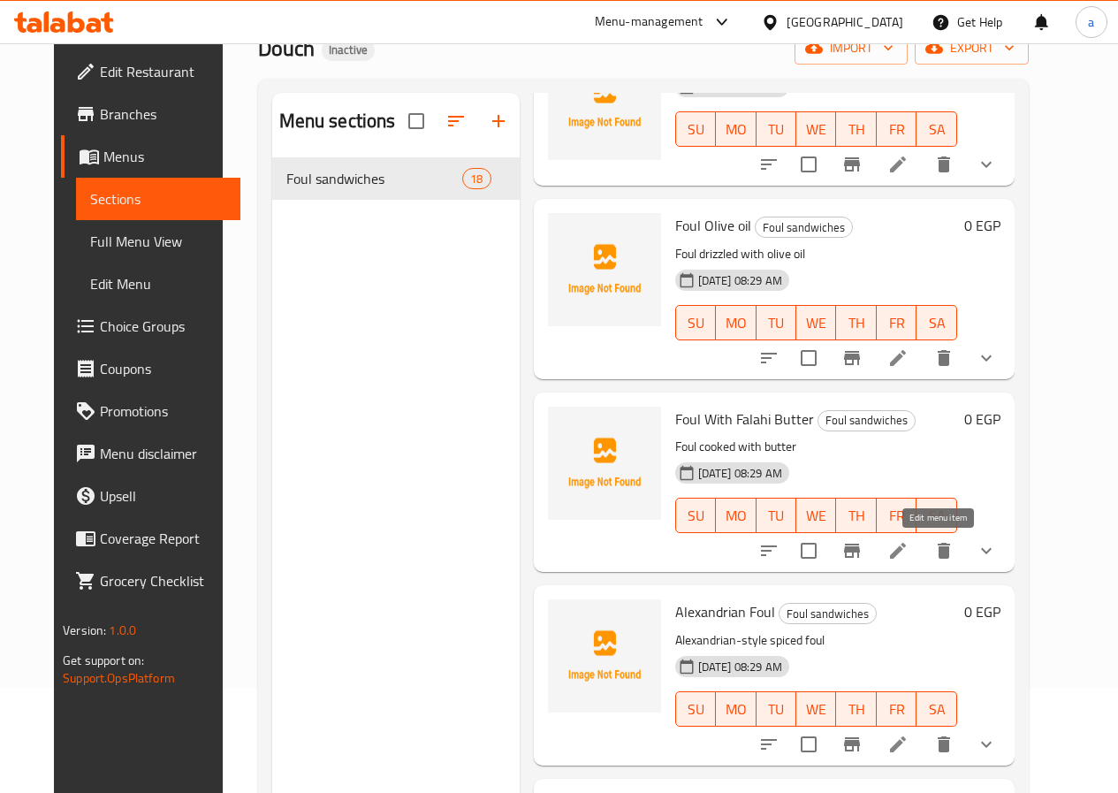
click at [908, 554] on icon at bounding box center [897, 550] width 21 height 21
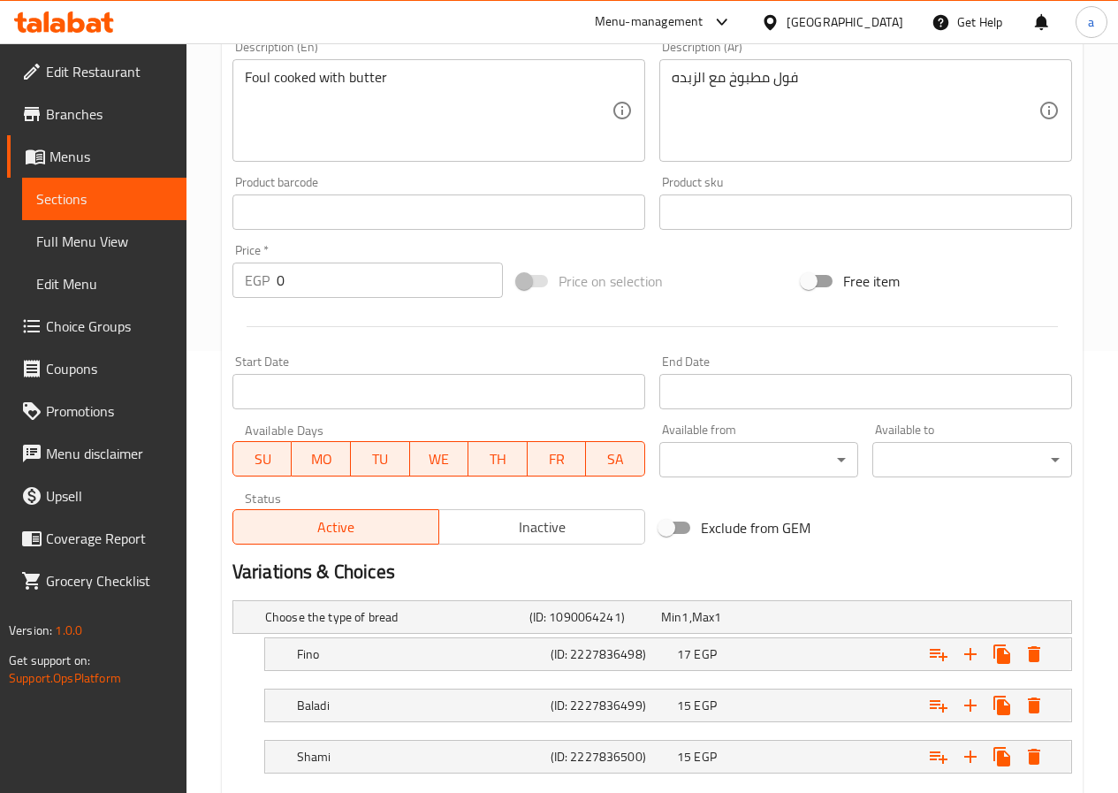
scroll to position [530, 0]
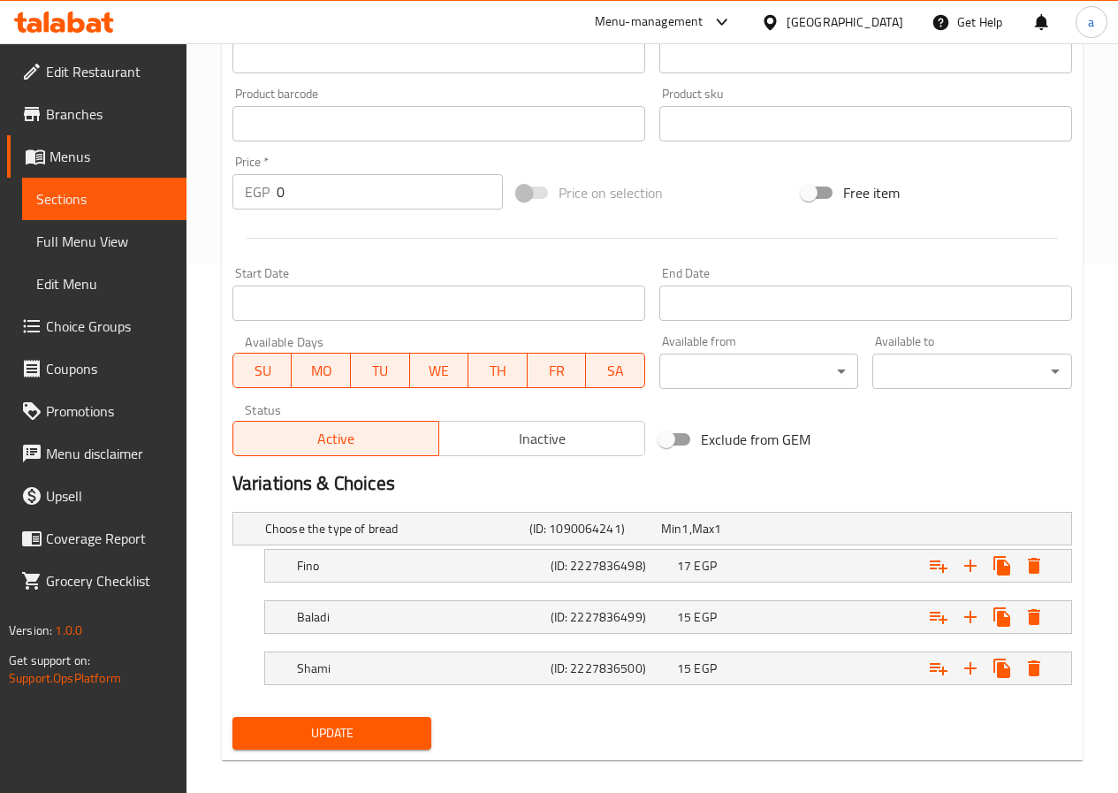
click at [382, 738] on span "Update" at bounding box center [332, 733] width 171 height 22
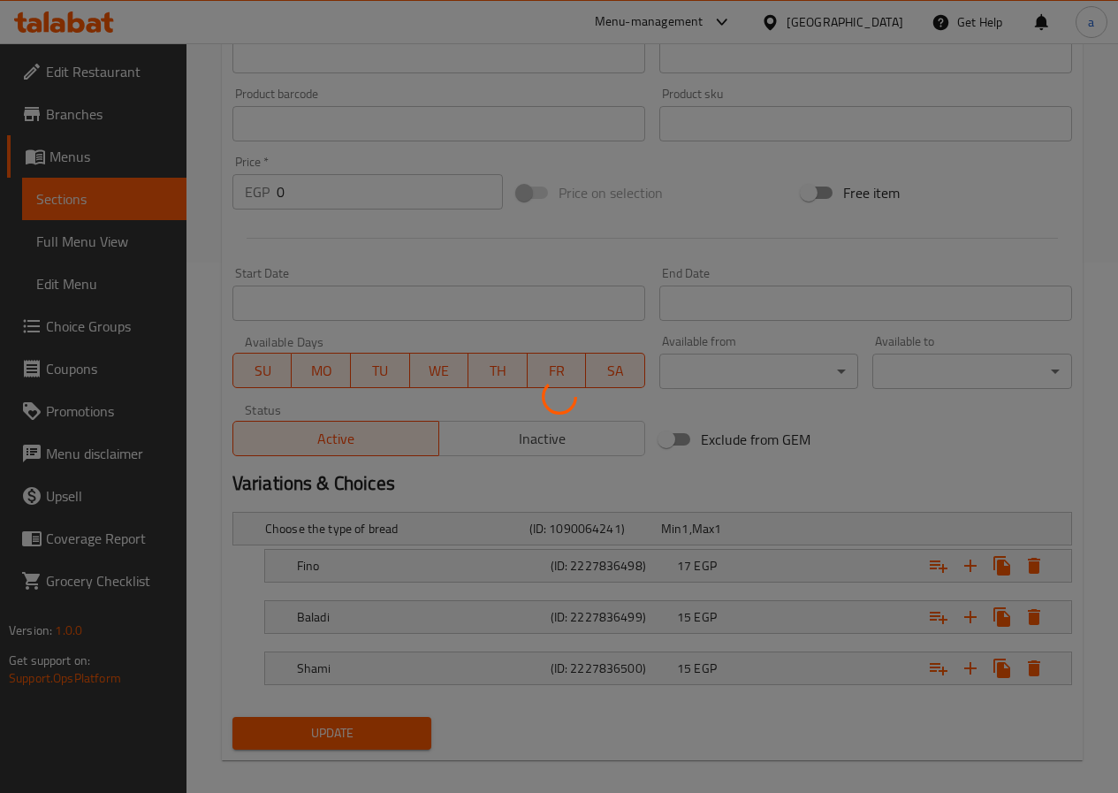
click at [93, 201] on div at bounding box center [559, 396] width 1118 height 793
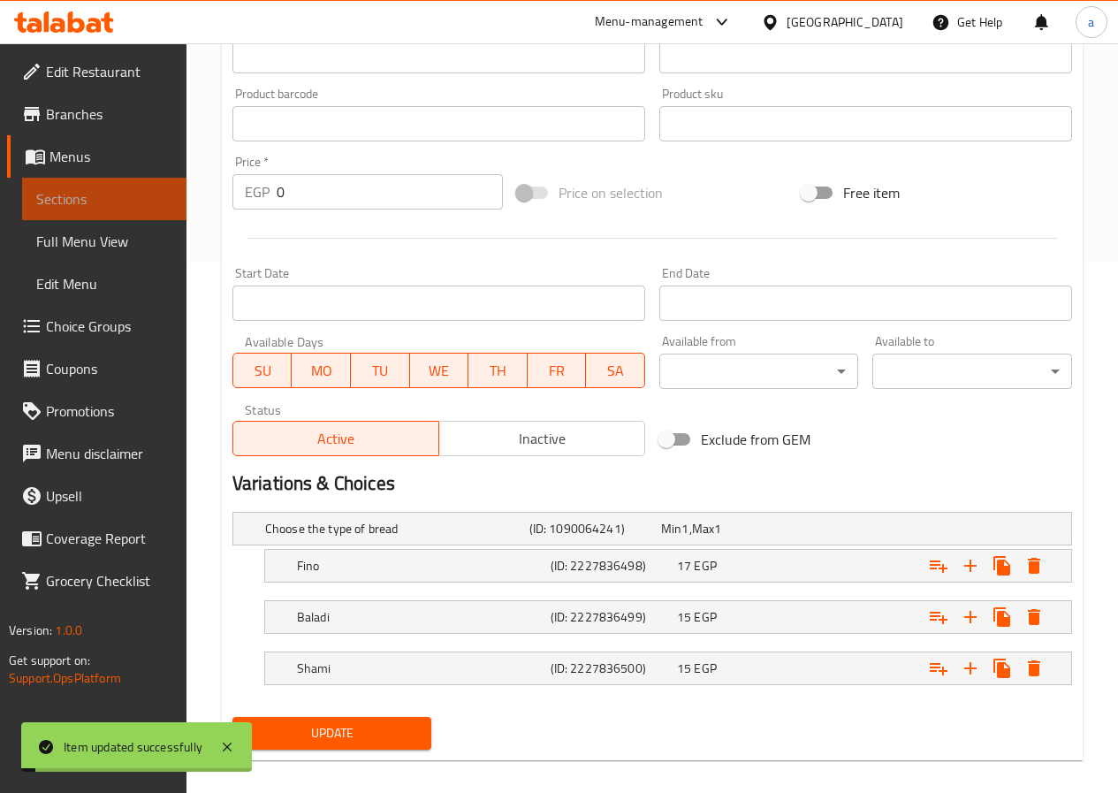
click at [103, 181] on link "Sections" at bounding box center [104, 199] width 164 height 42
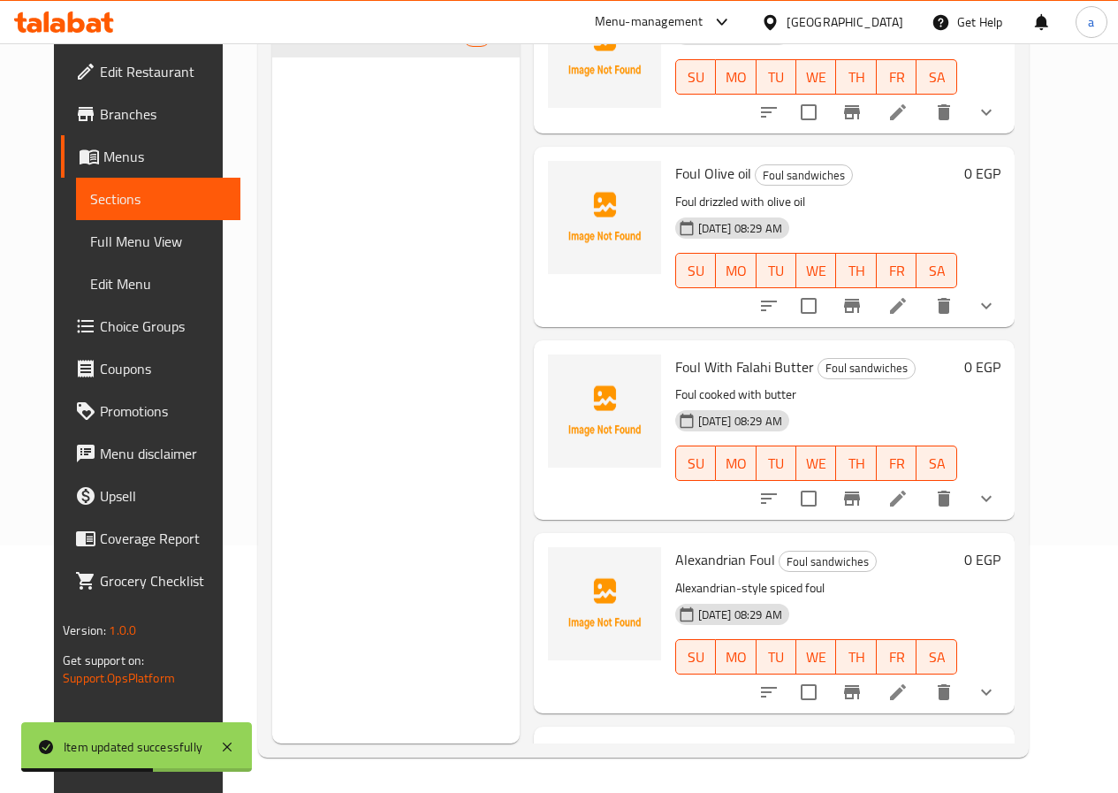
scroll to position [442, 0]
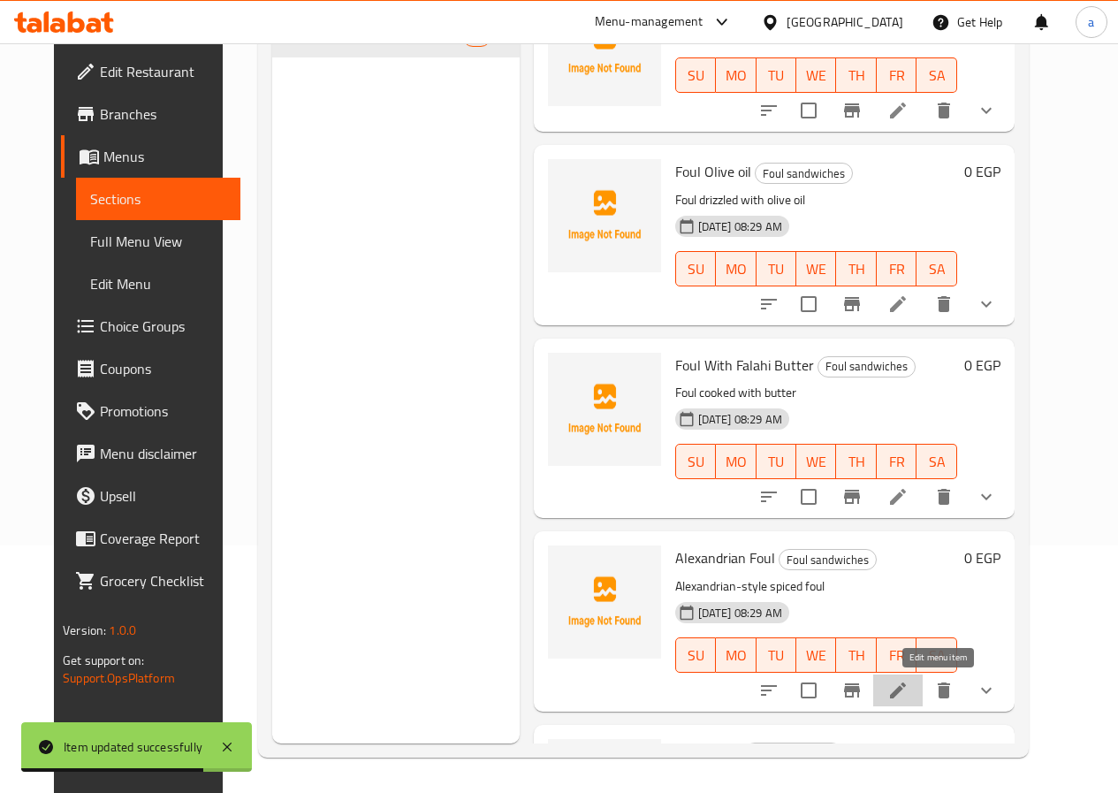
click at [908, 685] on icon at bounding box center [897, 690] width 21 height 21
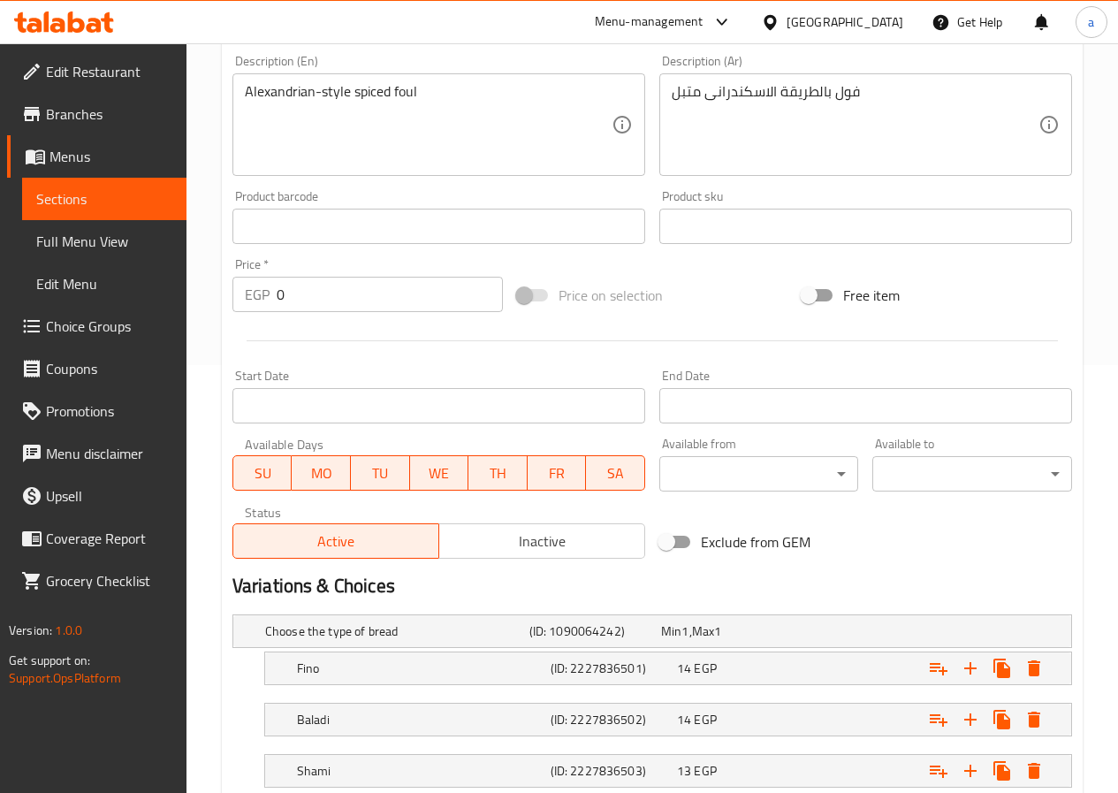
scroll to position [547, 0]
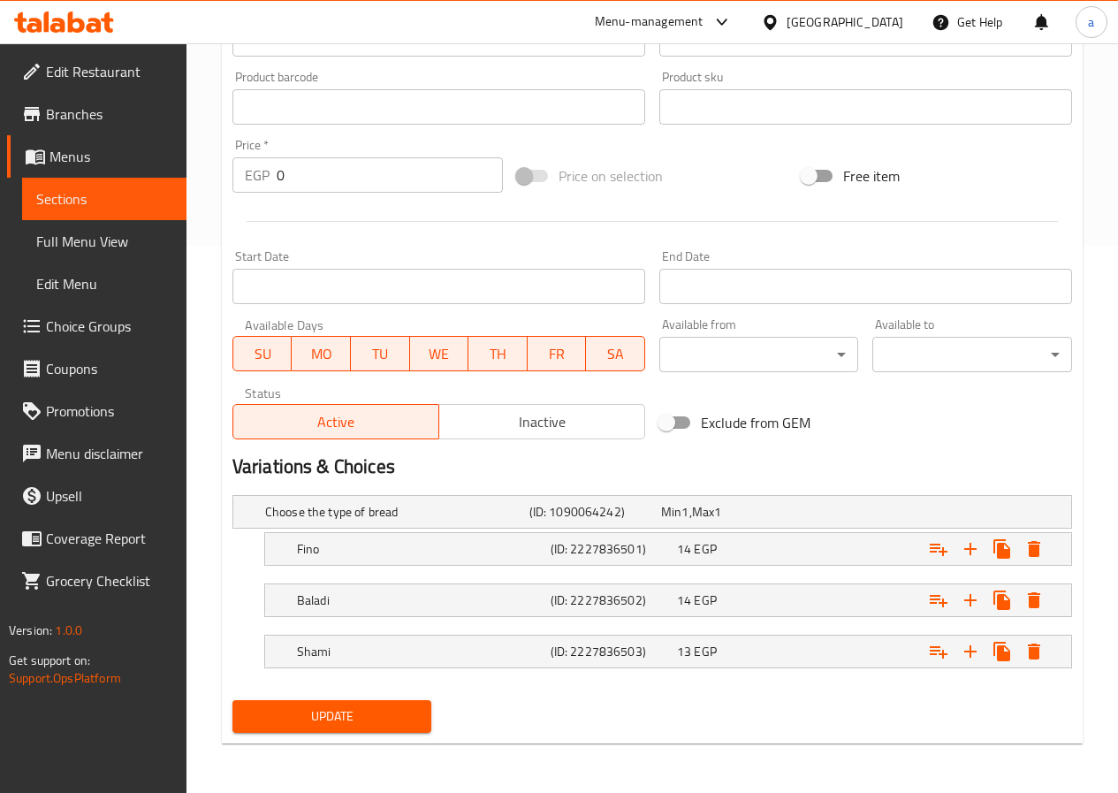
click at [160, 201] on span "Sections" at bounding box center [104, 198] width 136 height 21
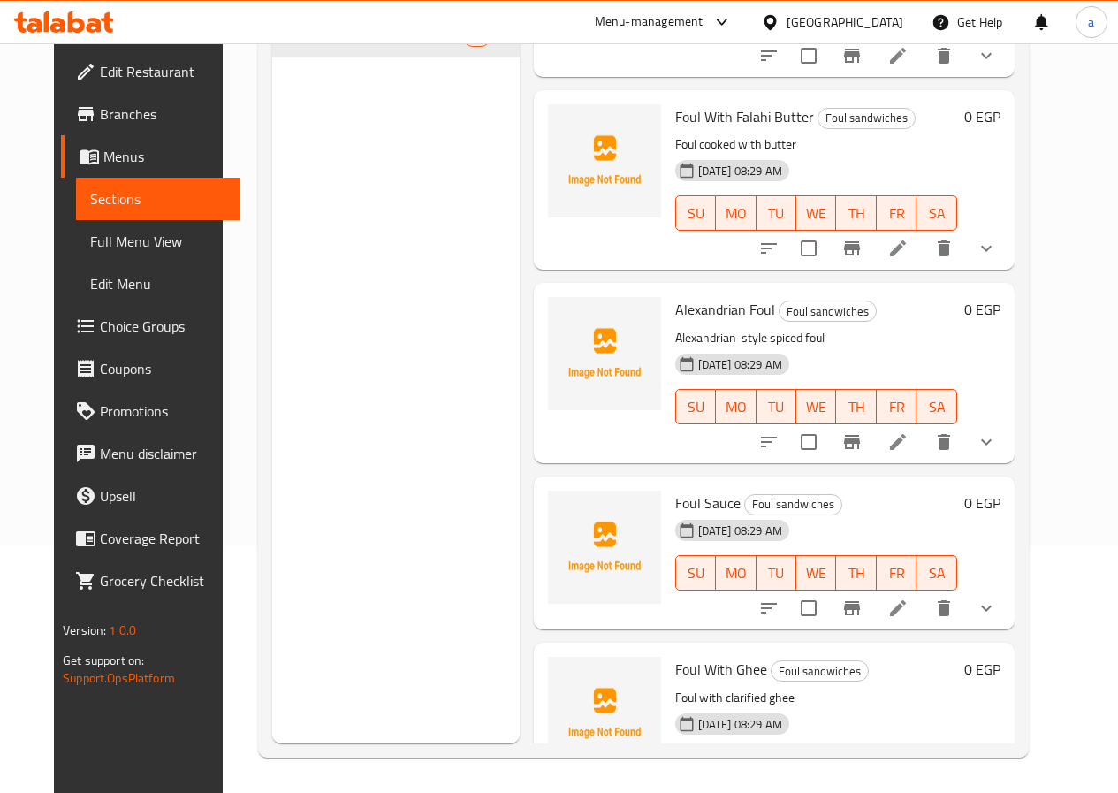
scroll to position [707, 0]
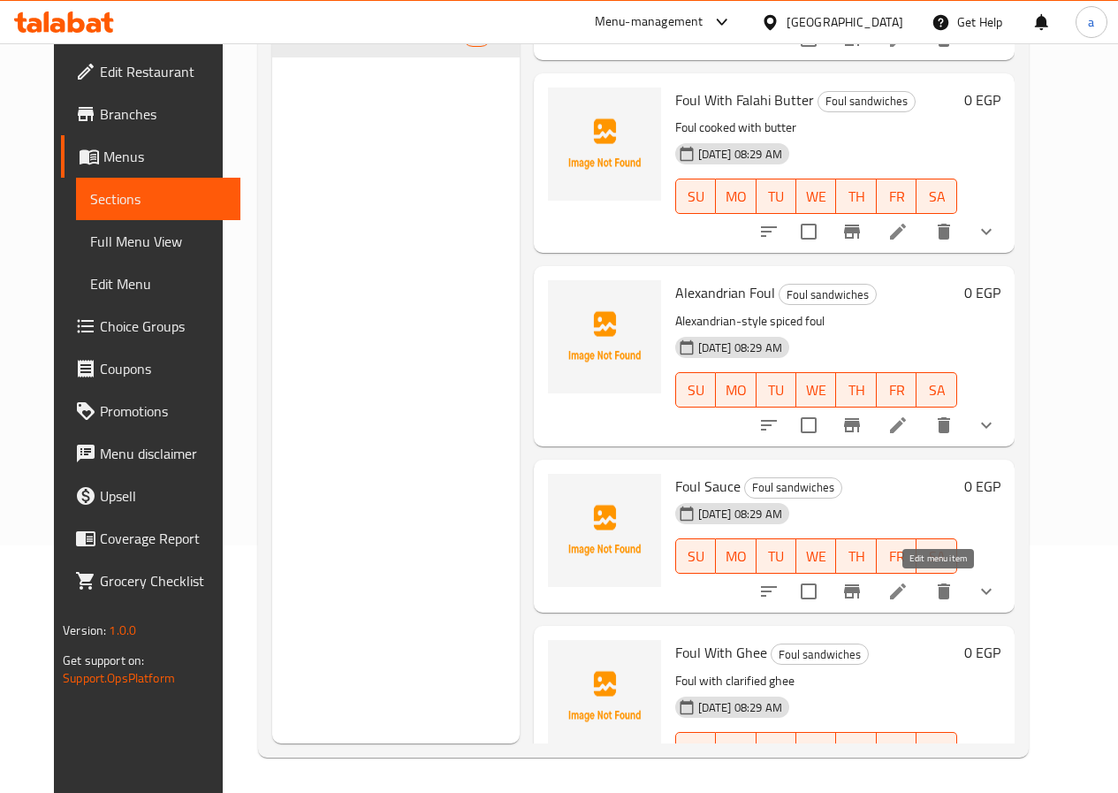
click at [908, 589] on icon at bounding box center [897, 591] width 21 height 21
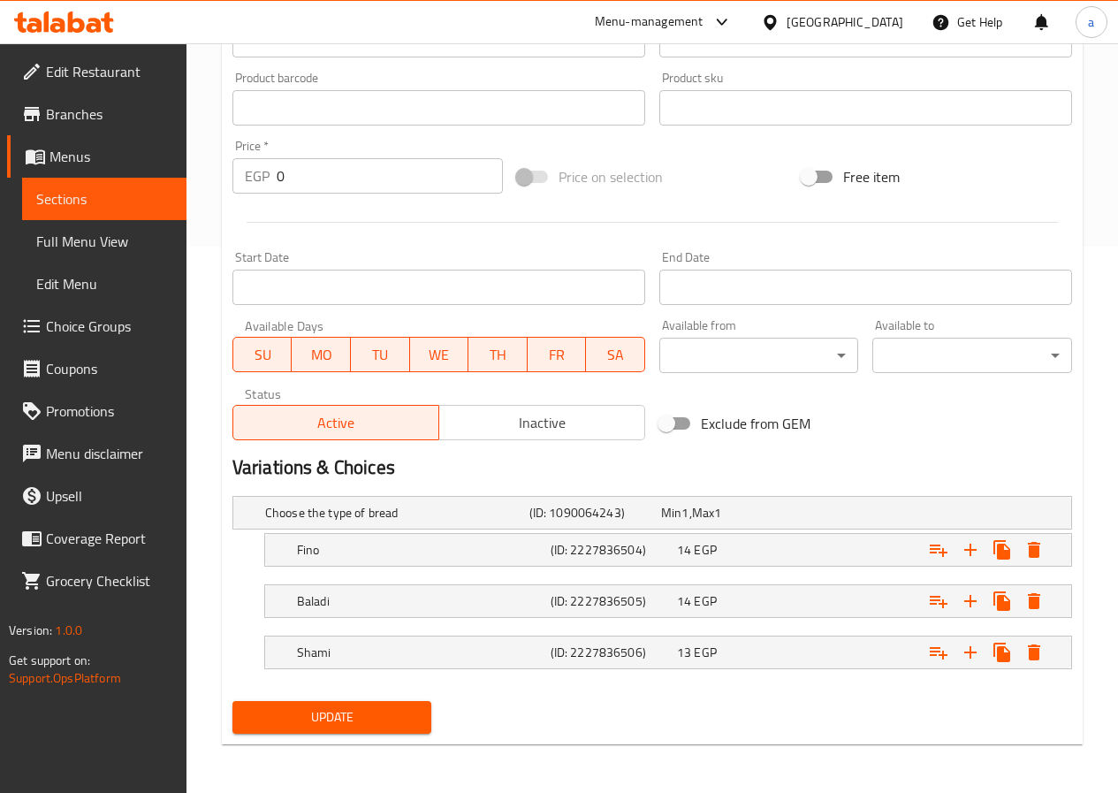
scroll to position [547, 0]
click at [95, 193] on span "Sections" at bounding box center [104, 198] width 136 height 21
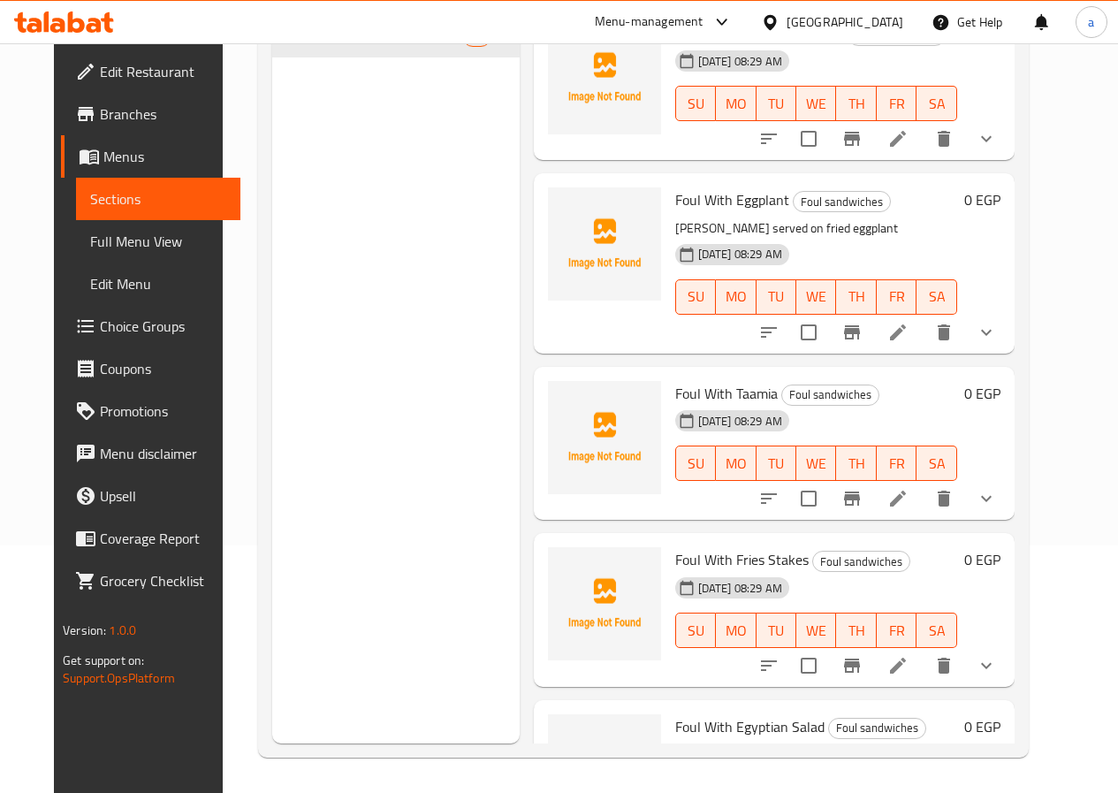
scroll to position [2515, 0]
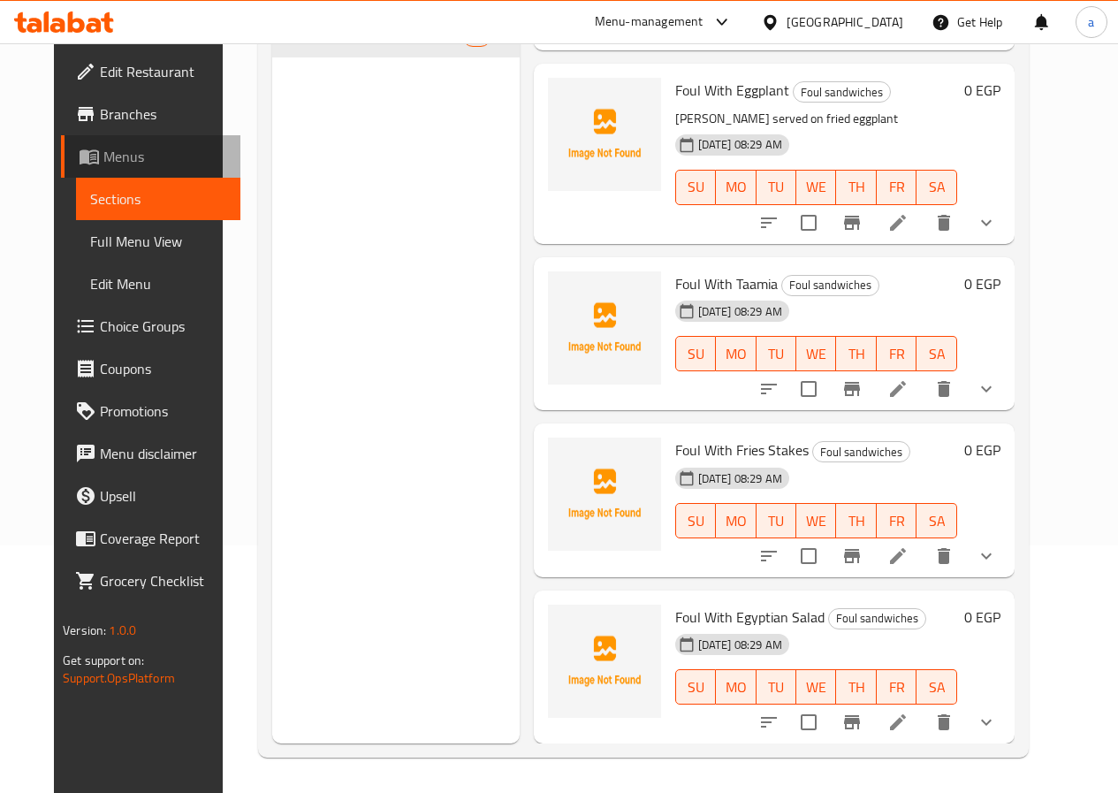
click at [103, 154] on span "Menus" at bounding box center [164, 156] width 123 height 21
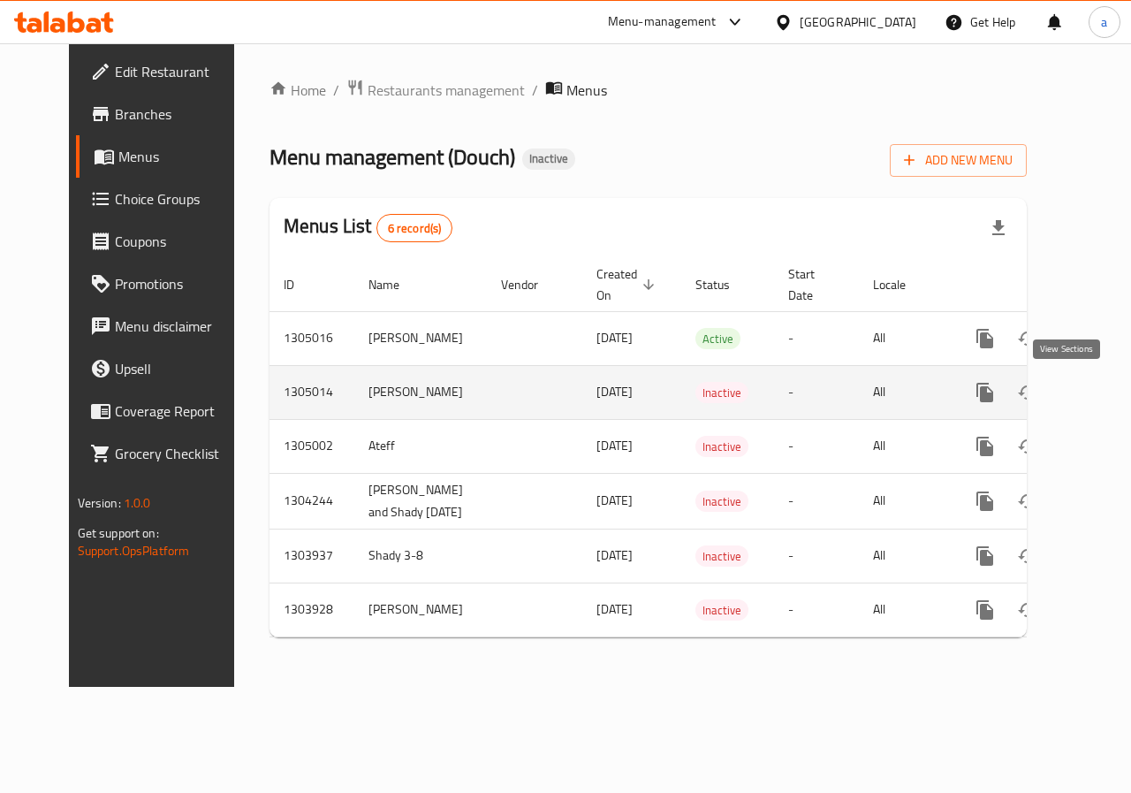
click at [1102, 393] on icon "enhanced table" at bounding box center [1112, 392] width 21 height 21
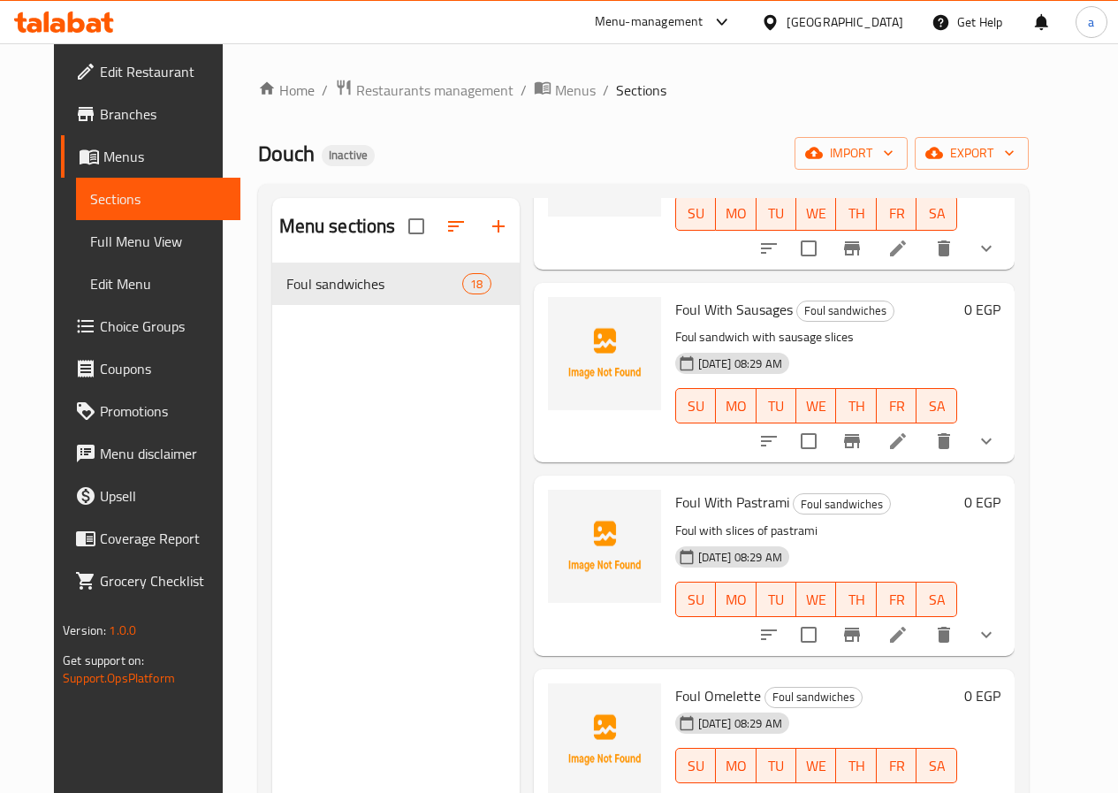
scroll to position [1502, 0]
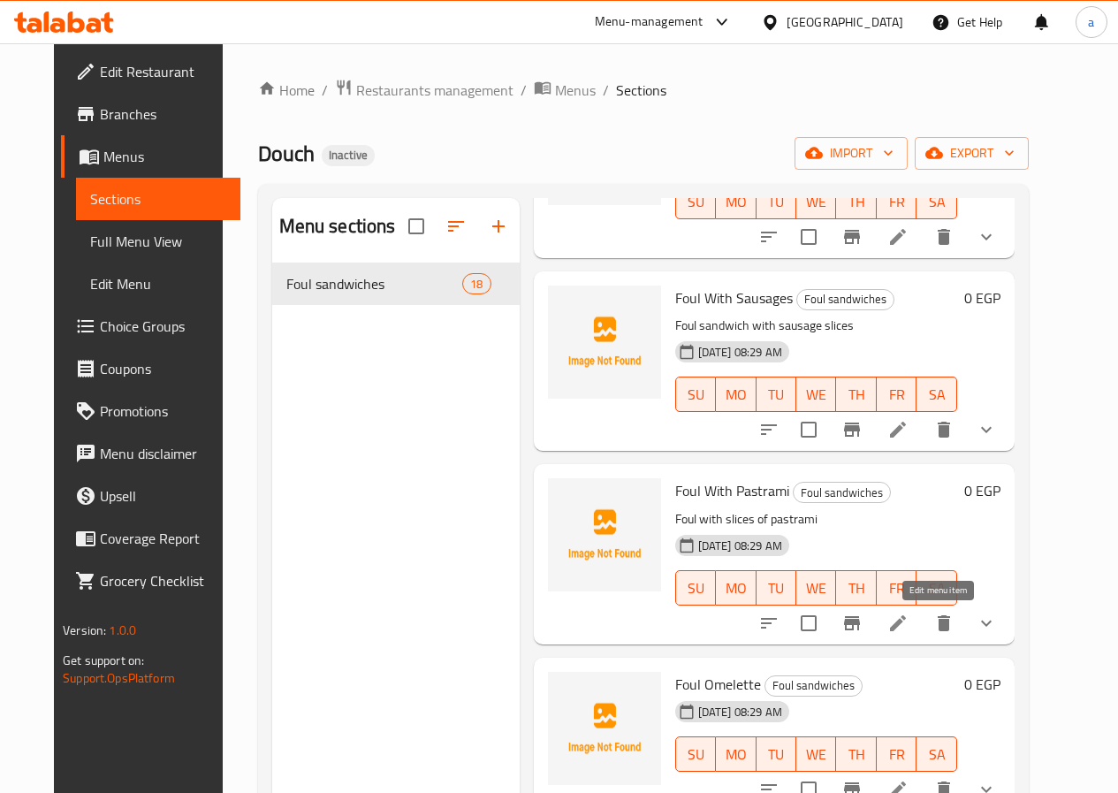
click at [908, 620] on icon at bounding box center [897, 622] width 21 height 21
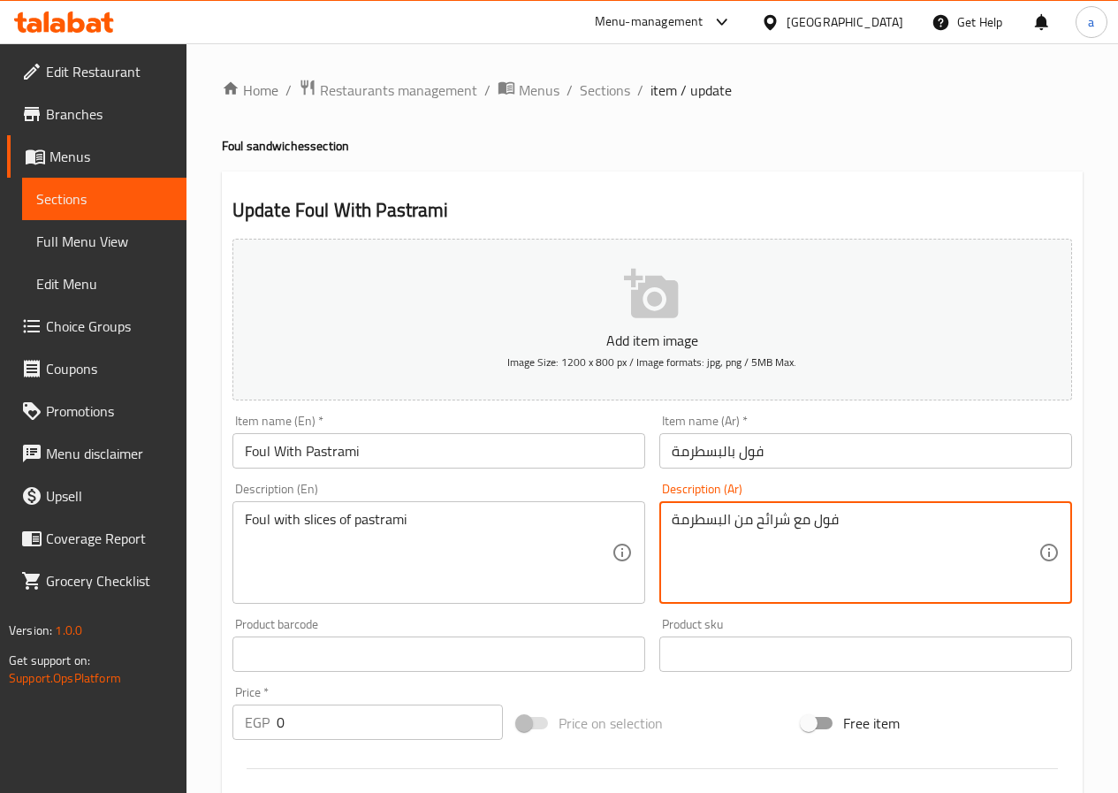
click at [809, 528] on textarea "فول مع شرائح من البسطرمة" at bounding box center [855, 553] width 367 height 84
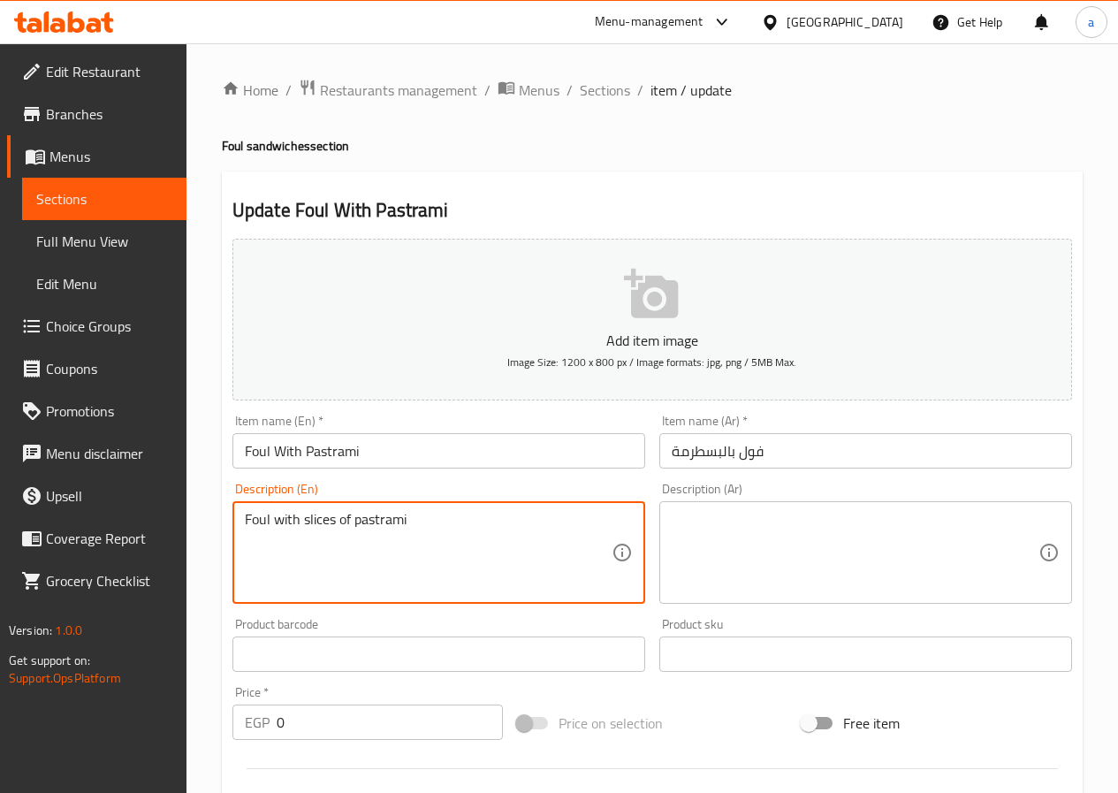
click at [490, 537] on textarea "Foul with slices of pastrami" at bounding box center [428, 553] width 367 height 84
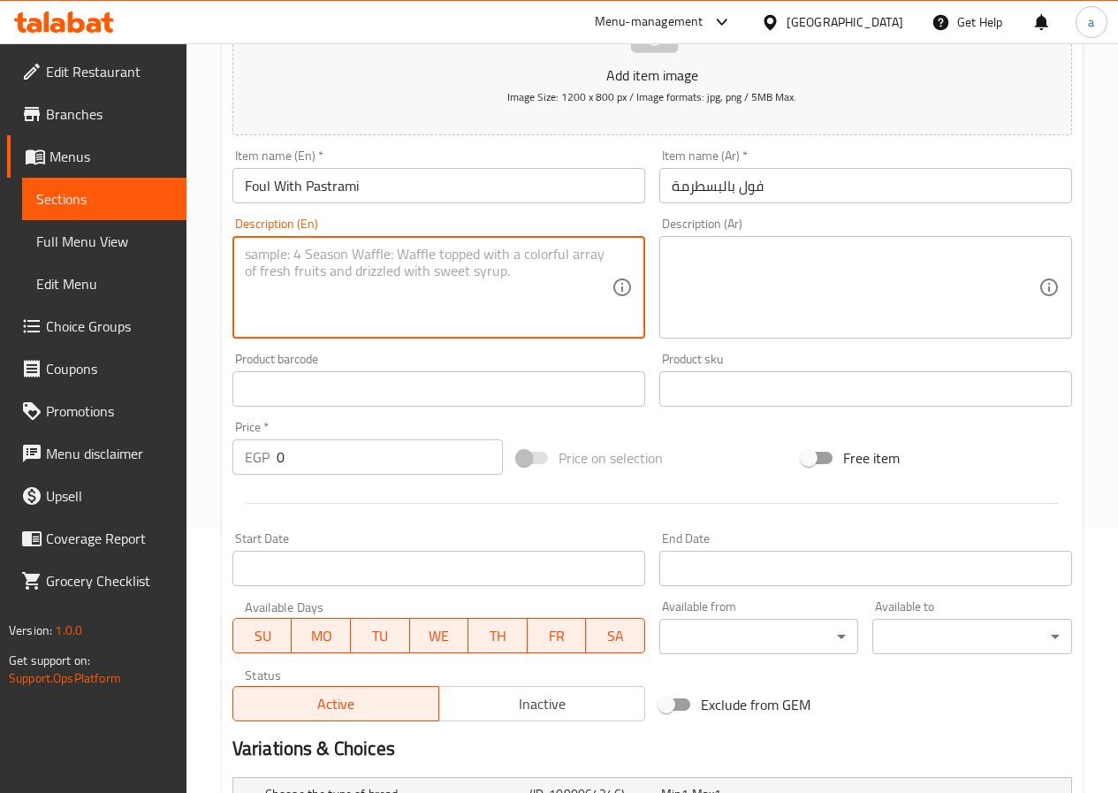
scroll to position [547, 0]
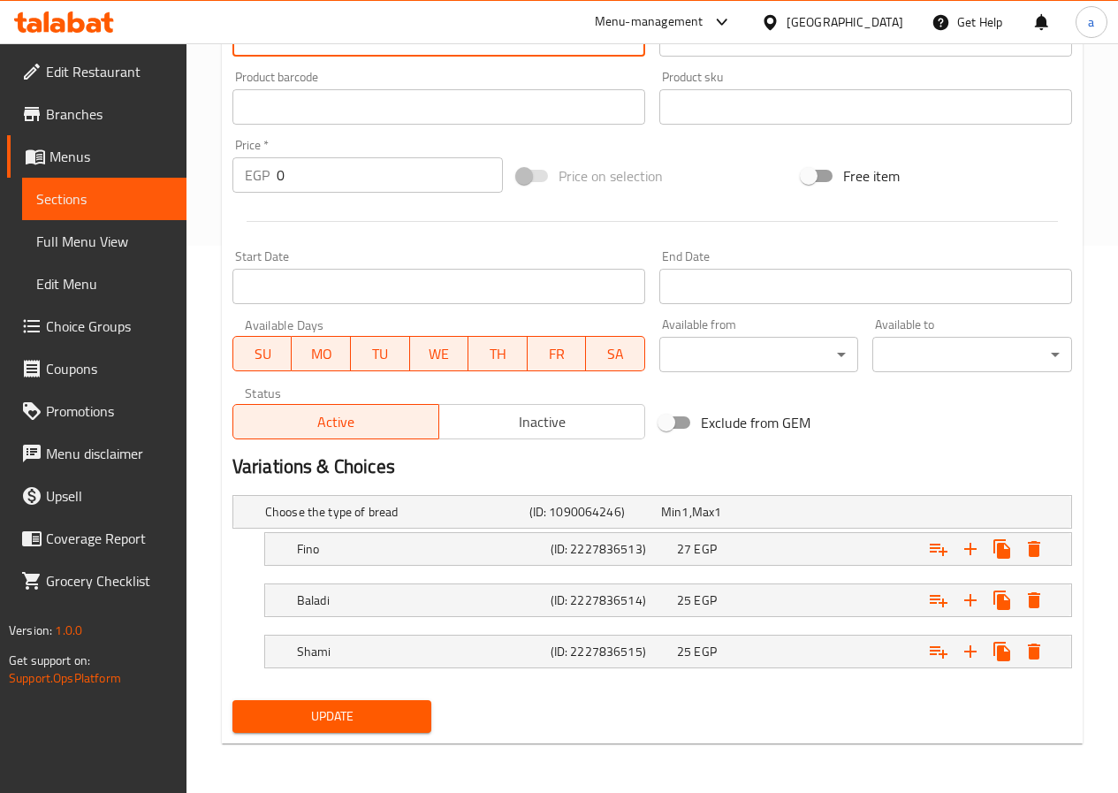
click at [387, 711] on span "Update" at bounding box center [332, 716] width 171 height 22
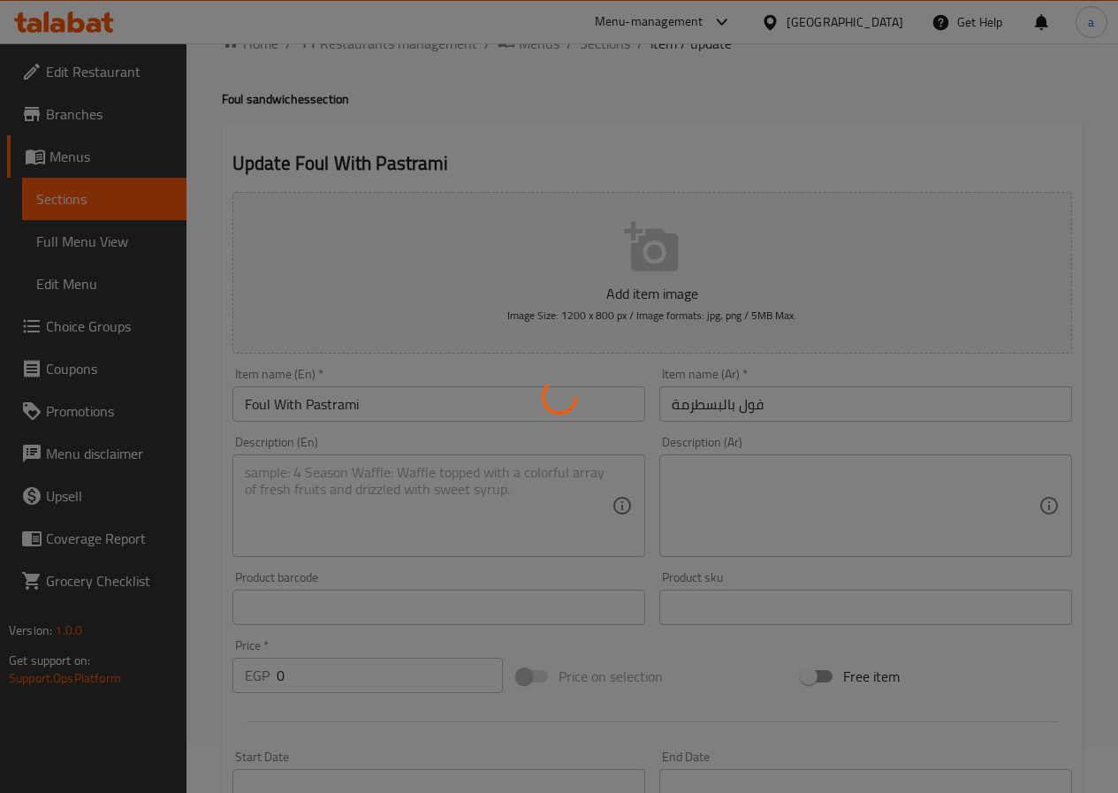
scroll to position [0, 0]
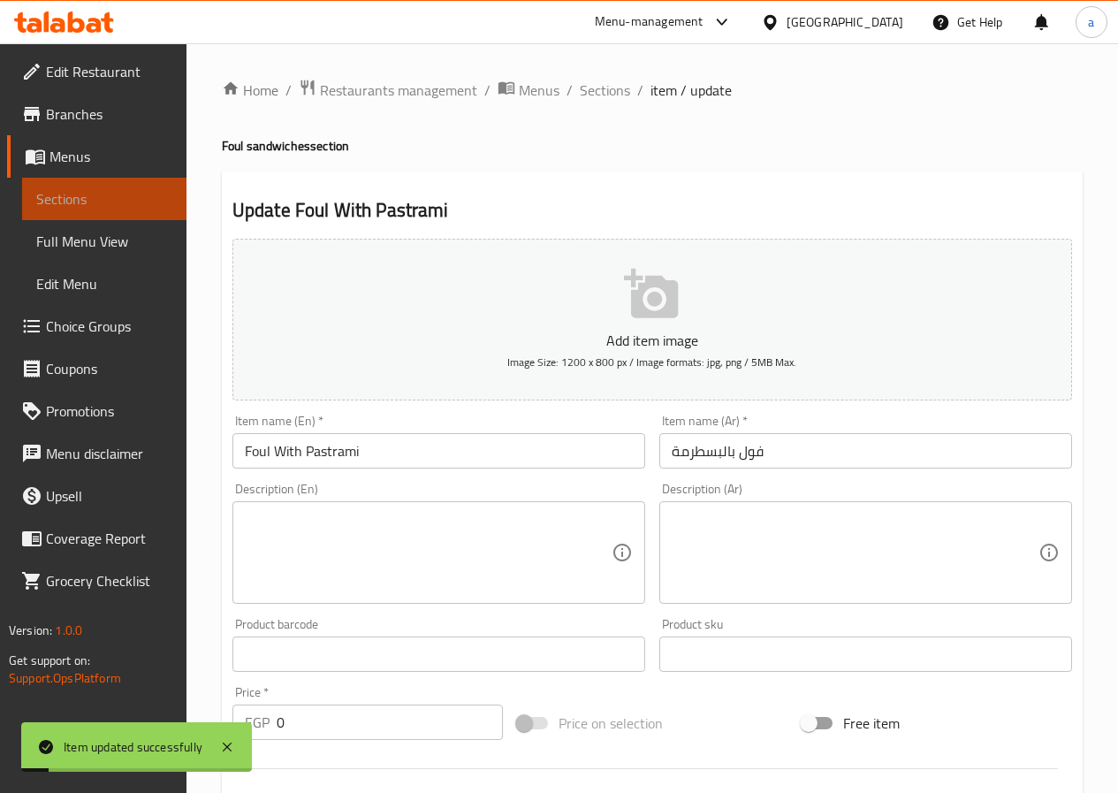
click at [104, 196] on span "Sections" at bounding box center [104, 198] width 136 height 21
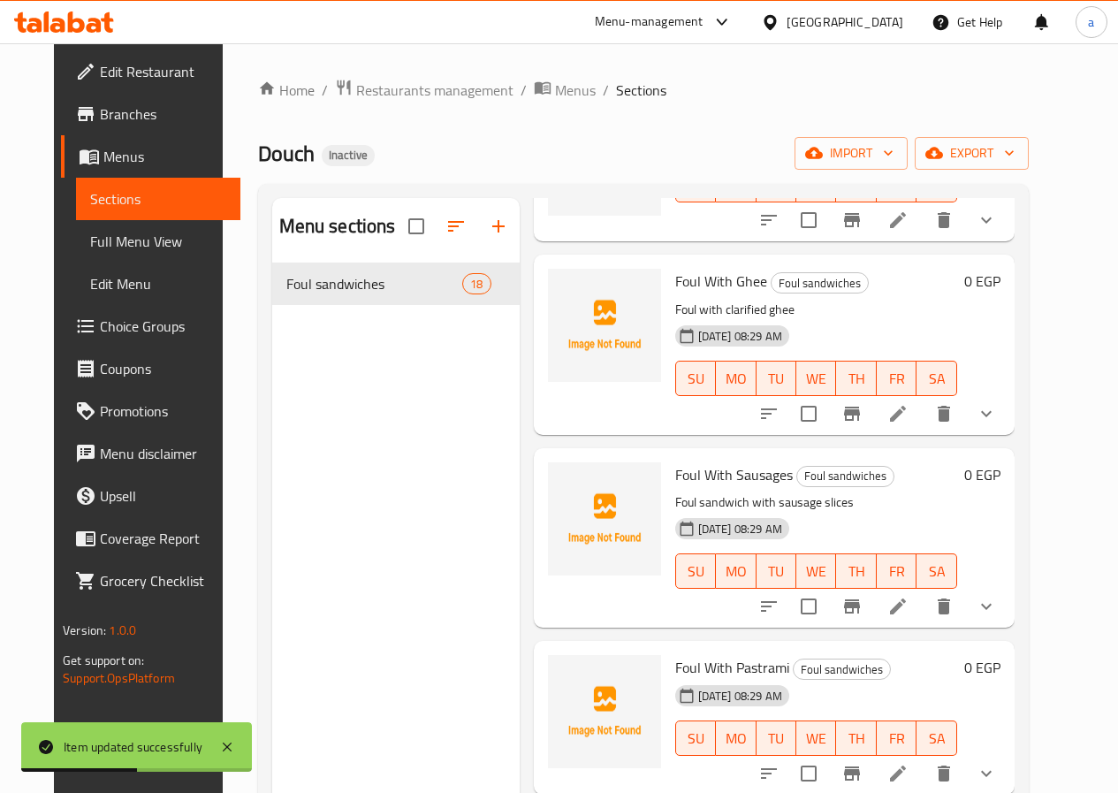
scroll to position [1414, 0]
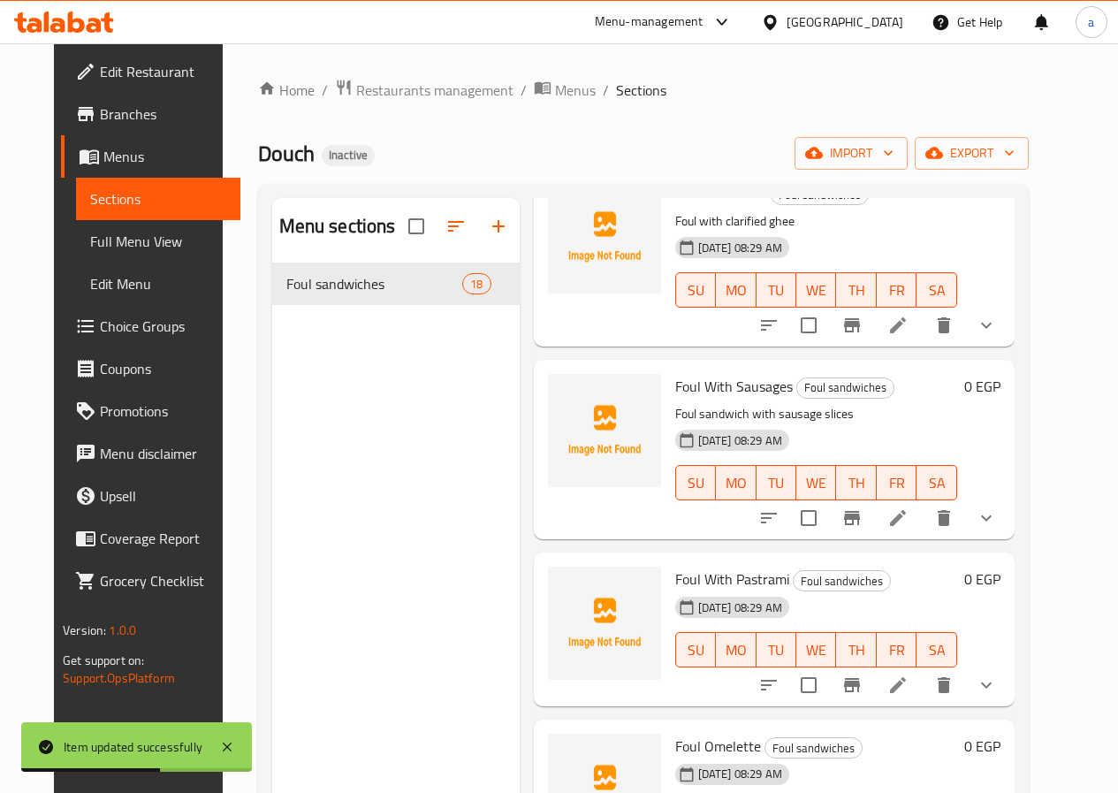
click at [908, 516] on icon at bounding box center [897, 517] width 21 height 21
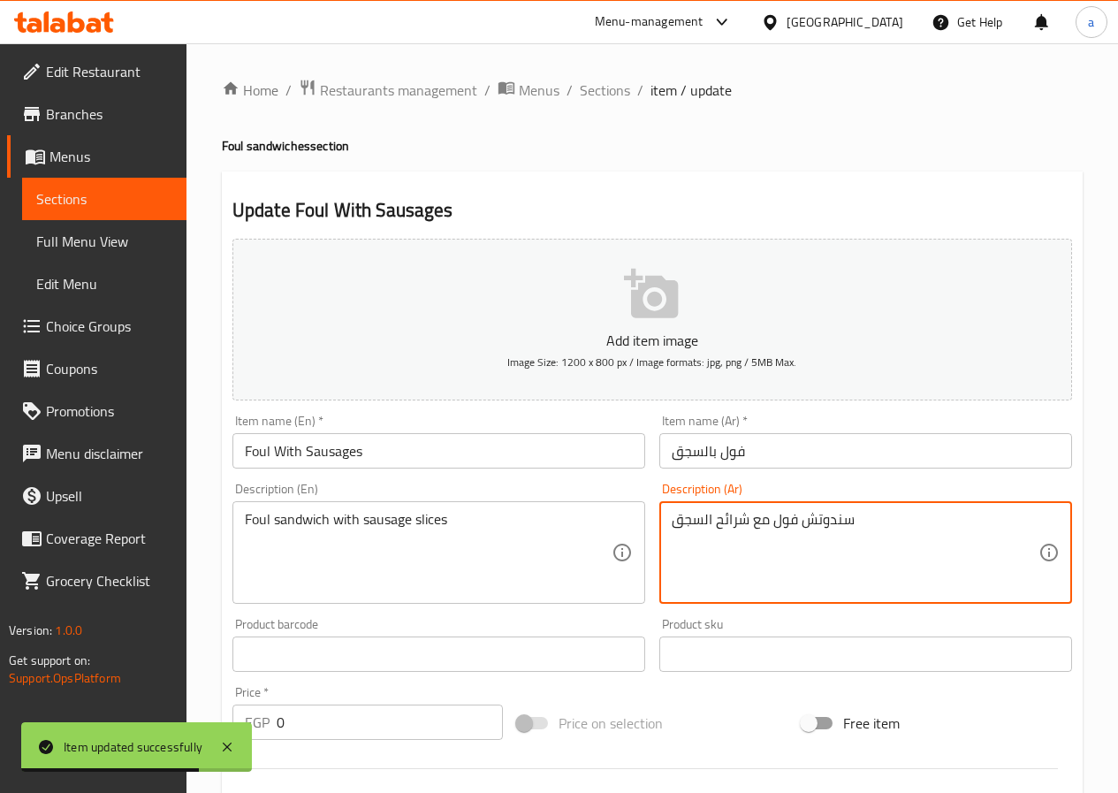
click at [736, 525] on textarea "سندوتش فول مع شرائح السجق" at bounding box center [855, 553] width 367 height 84
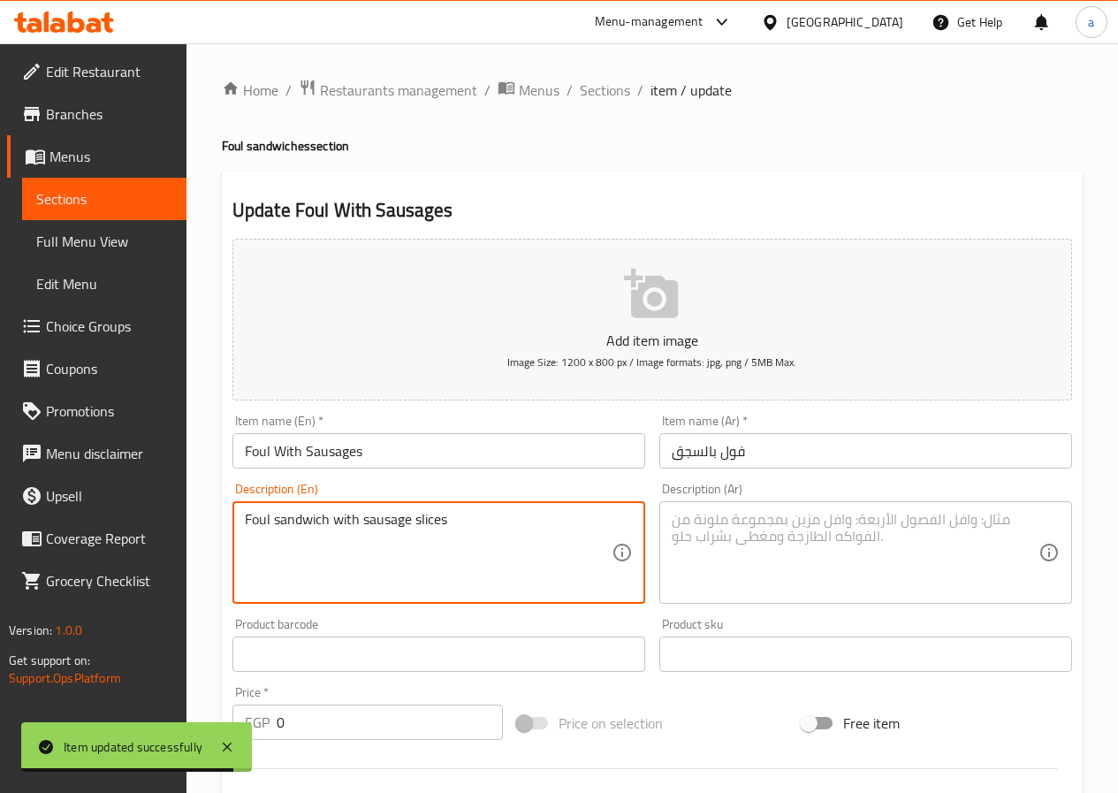
click at [468, 512] on textarea "Foul sandwich with sausage slices" at bounding box center [428, 553] width 367 height 84
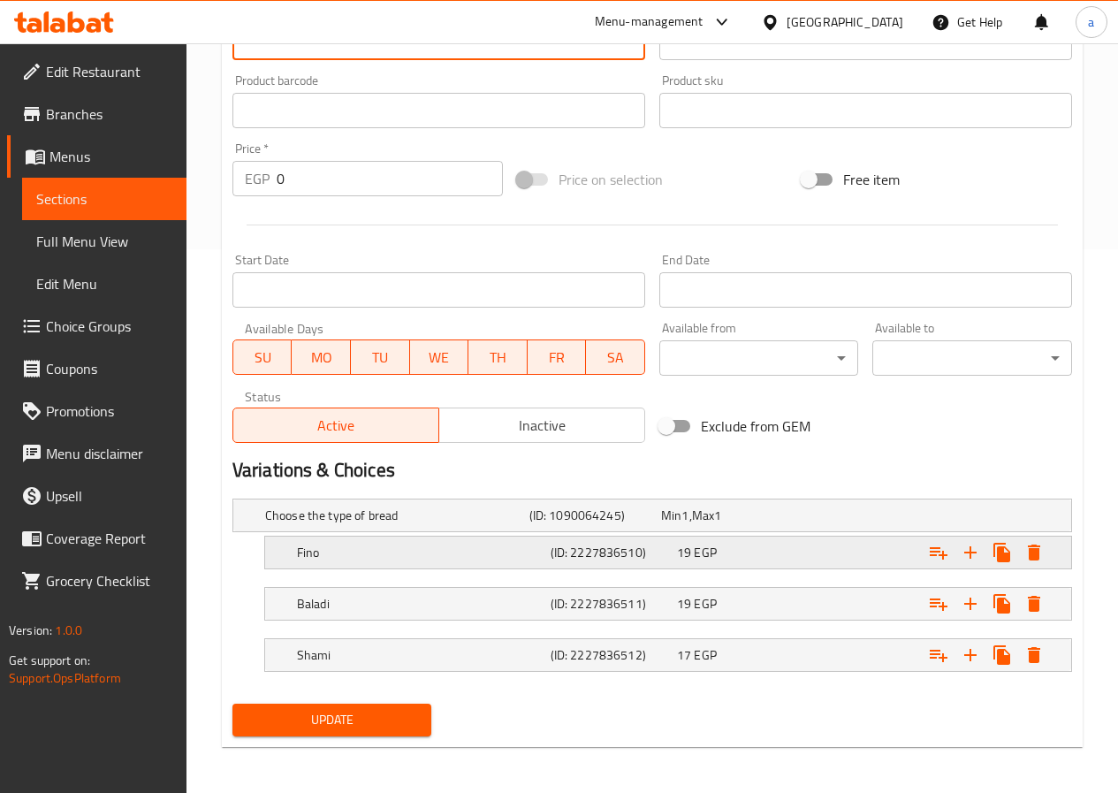
scroll to position [547, 0]
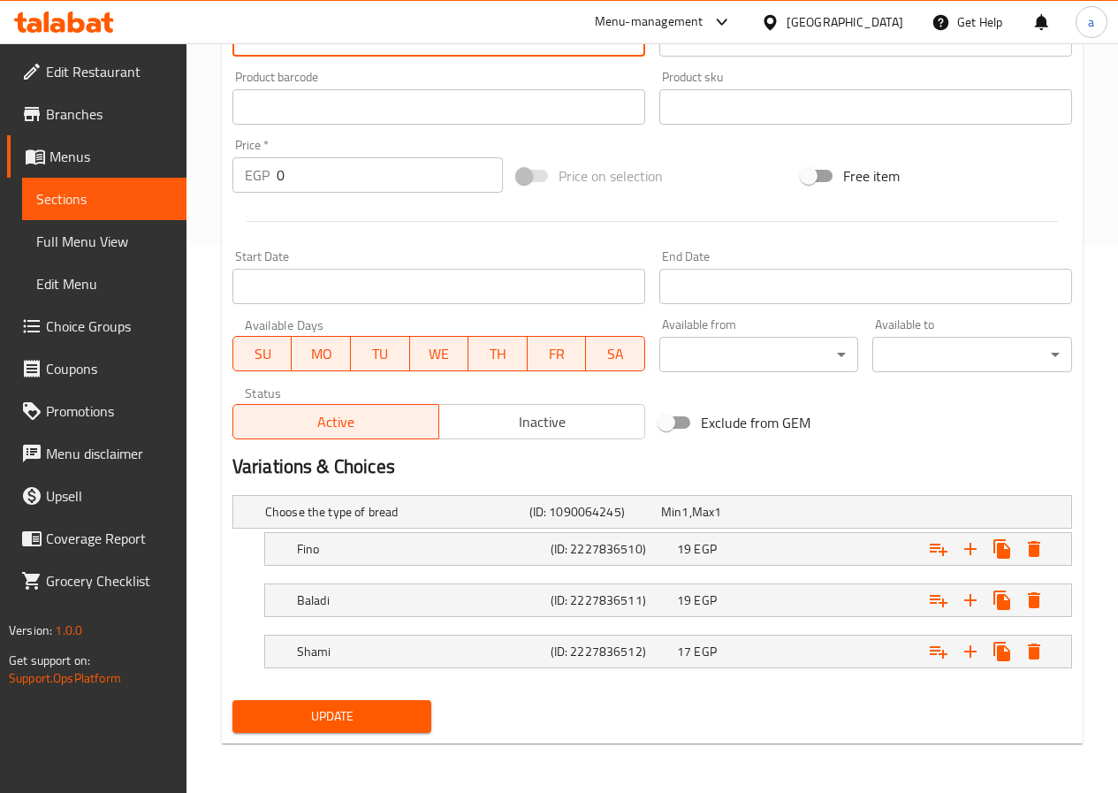
click at [386, 716] on span "Update" at bounding box center [332, 716] width 171 height 22
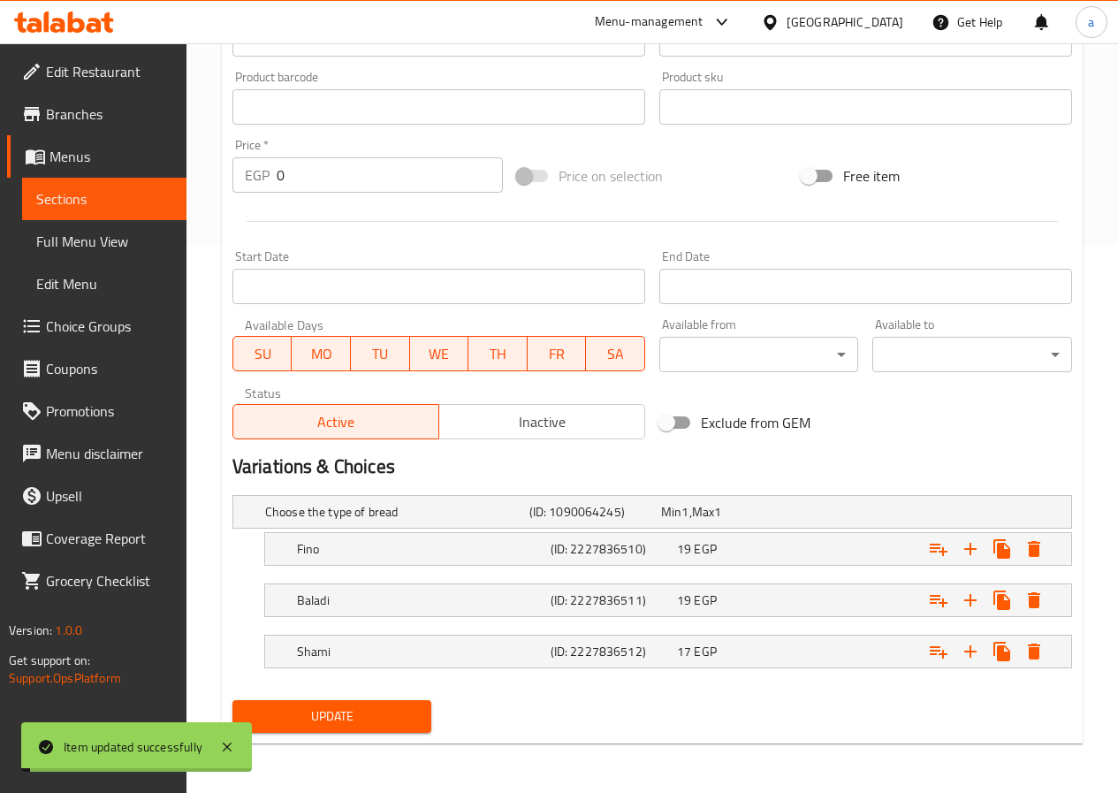
click at [106, 204] on span "Sections" at bounding box center [104, 198] width 136 height 21
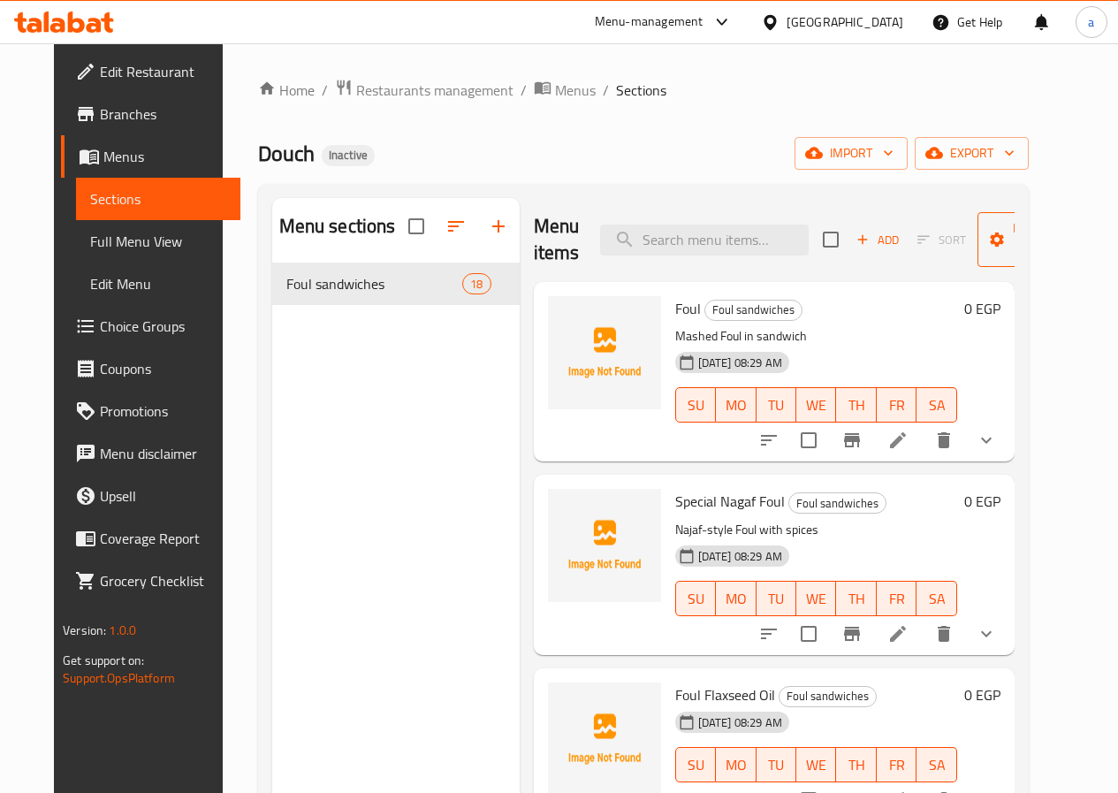
click at [1003, 261] on span "Manage items" at bounding box center [1036, 239] width 90 height 44
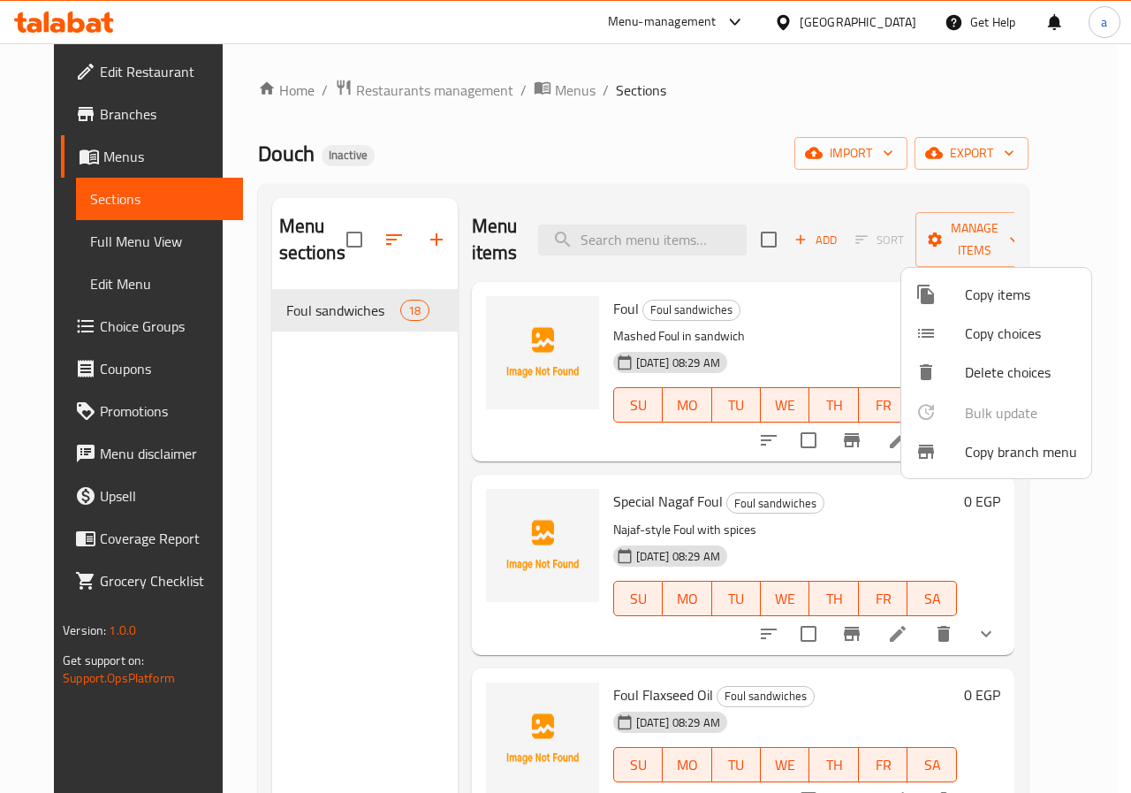
click at [1007, 232] on div at bounding box center [565, 396] width 1131 height 793
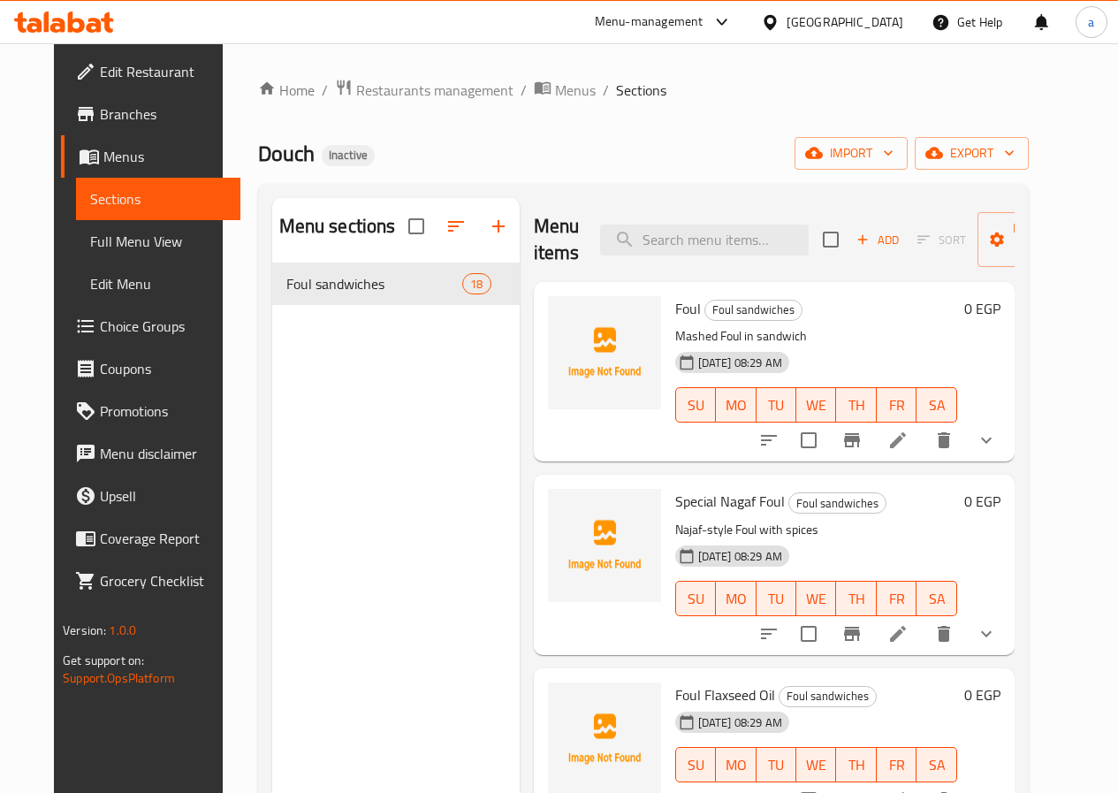
click at [134, 195] on span "Sections" at bounding box center [158, 198] width 136 height 21
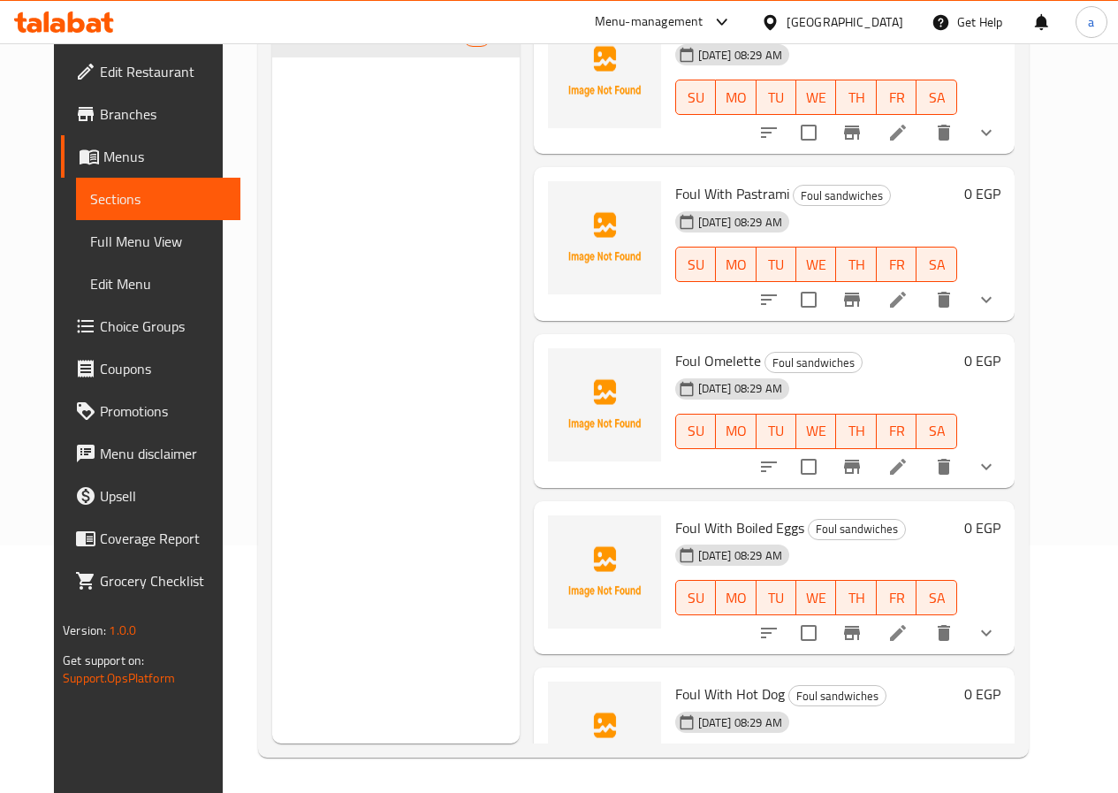
scroll to position [1502, 0]
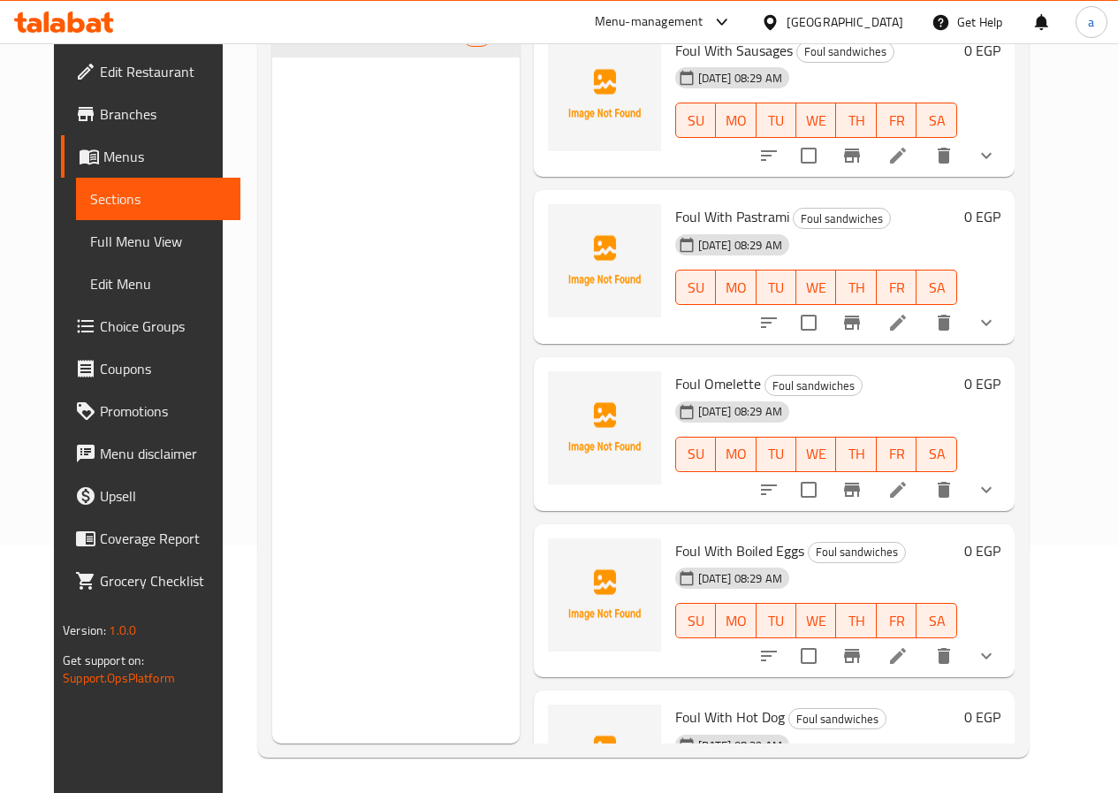
click at [61, 136] on link "Menus" at bounding box center [150, 156] width 179 height 42
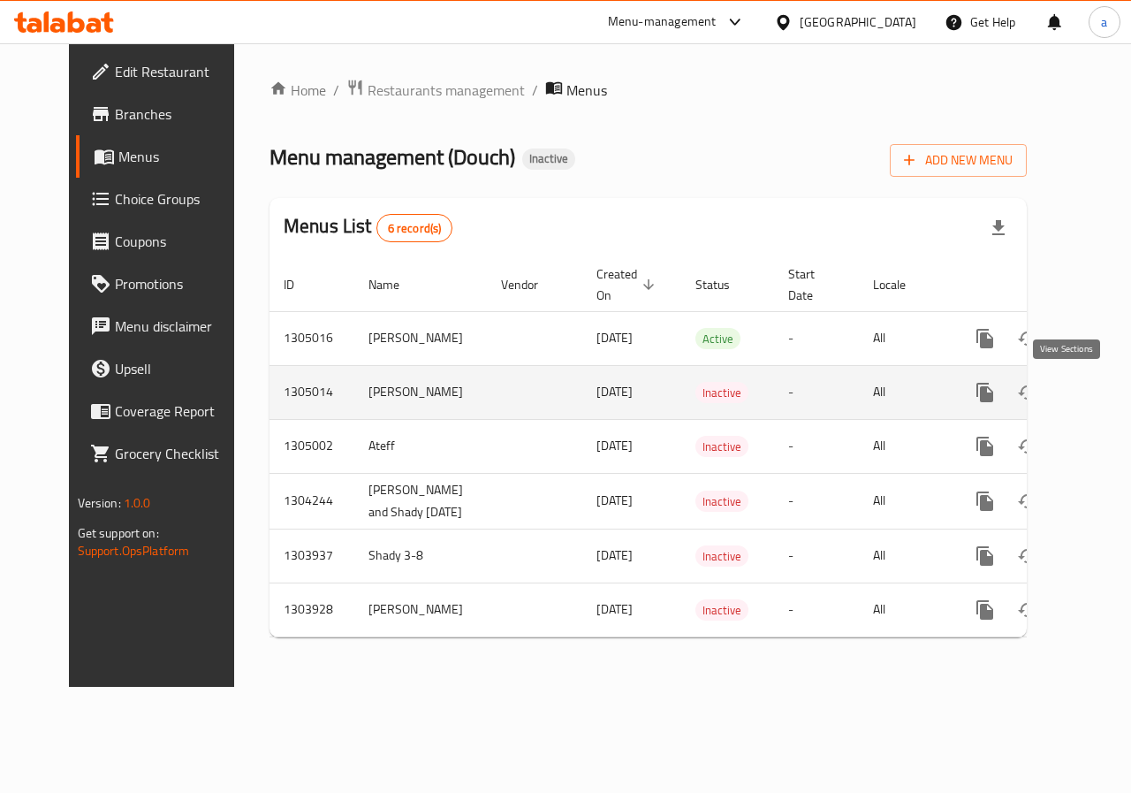
click at [1102, 387] on icon "enhanced table" at bounding box center [1112, 392] width 21 height 21
